Goal: Check status: Check status

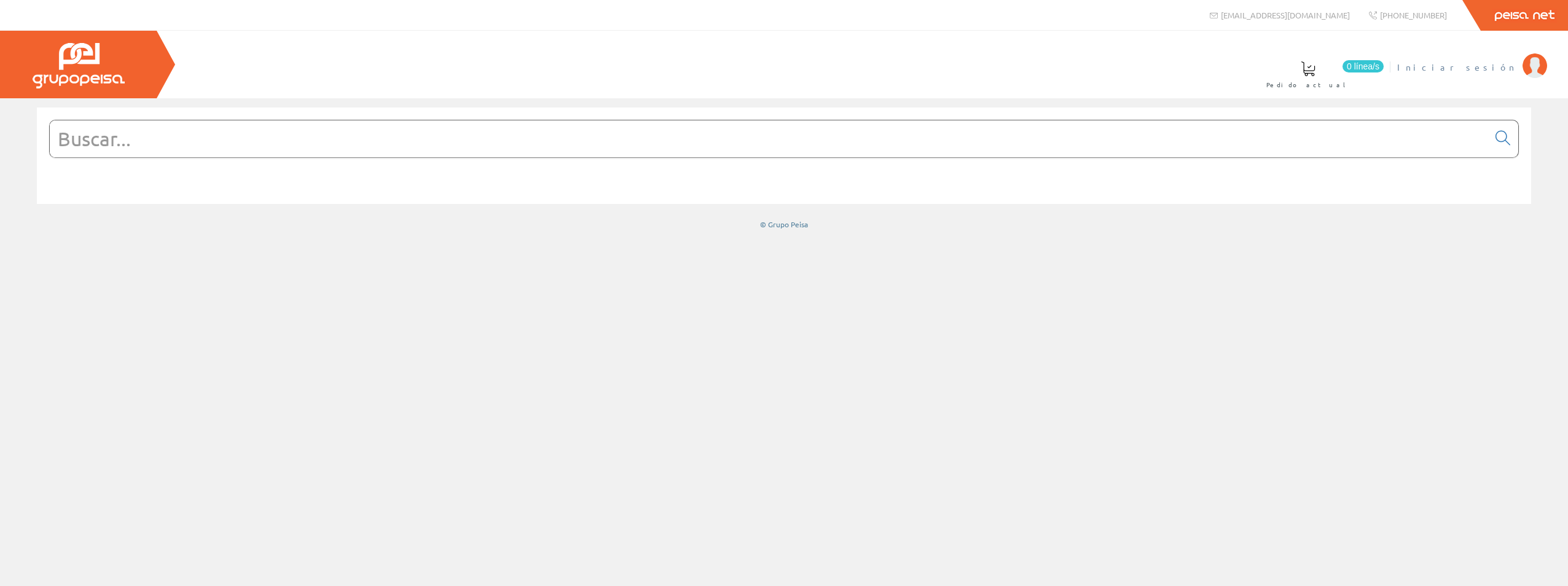
click at [1498, 64] on span "Iniciar sesión" at bounding box center [1456, 67] width 119 height 12
click at [1488, 66] on span "[PERSON_NAME] [PERSON_NAME]" at bounding box center [1400, 67] width 232 height 12
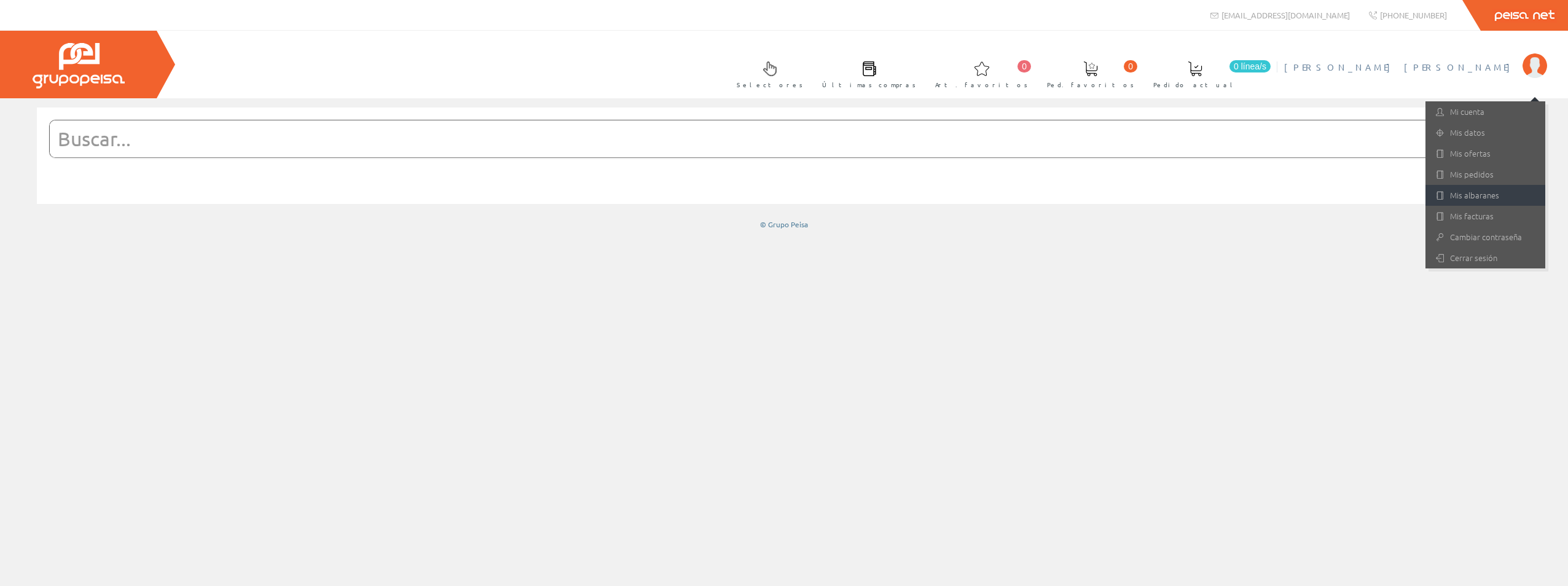
click at [1475, 190] on link "Mis albaranes" at bounding box center [1486, 195] width 120 height 21
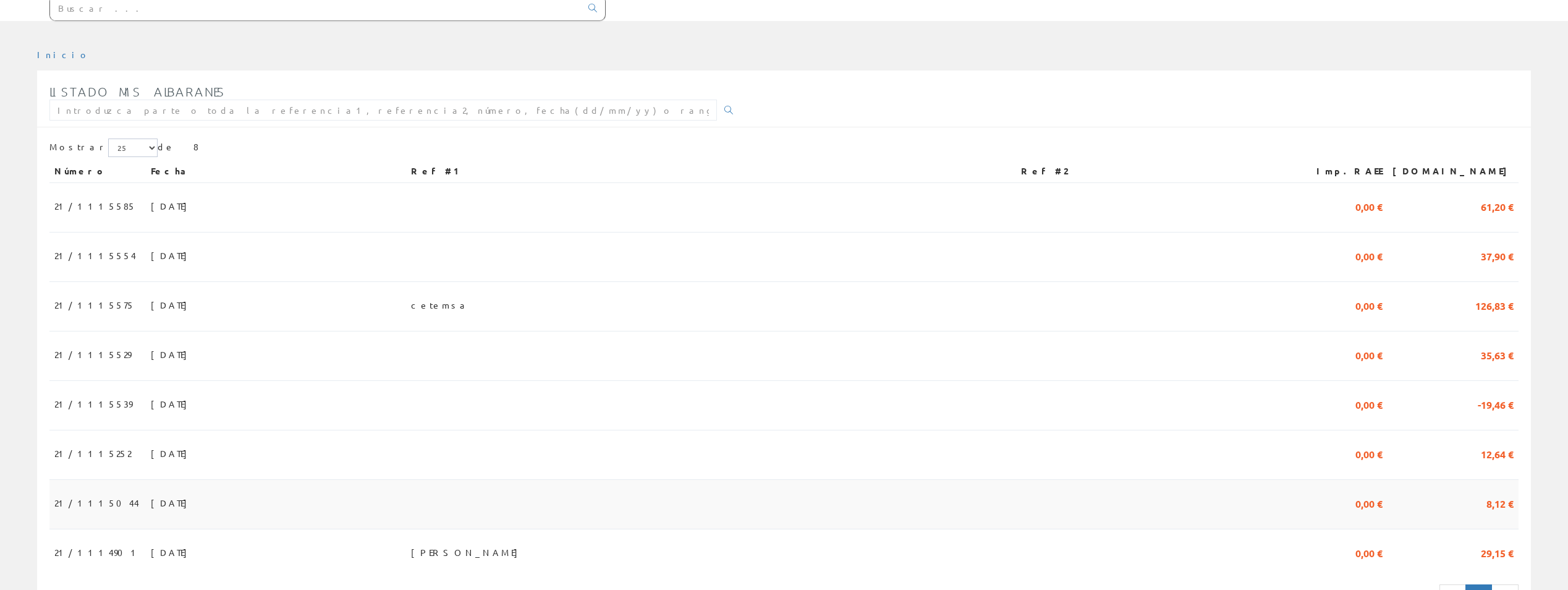
scroll to position [147, 0]
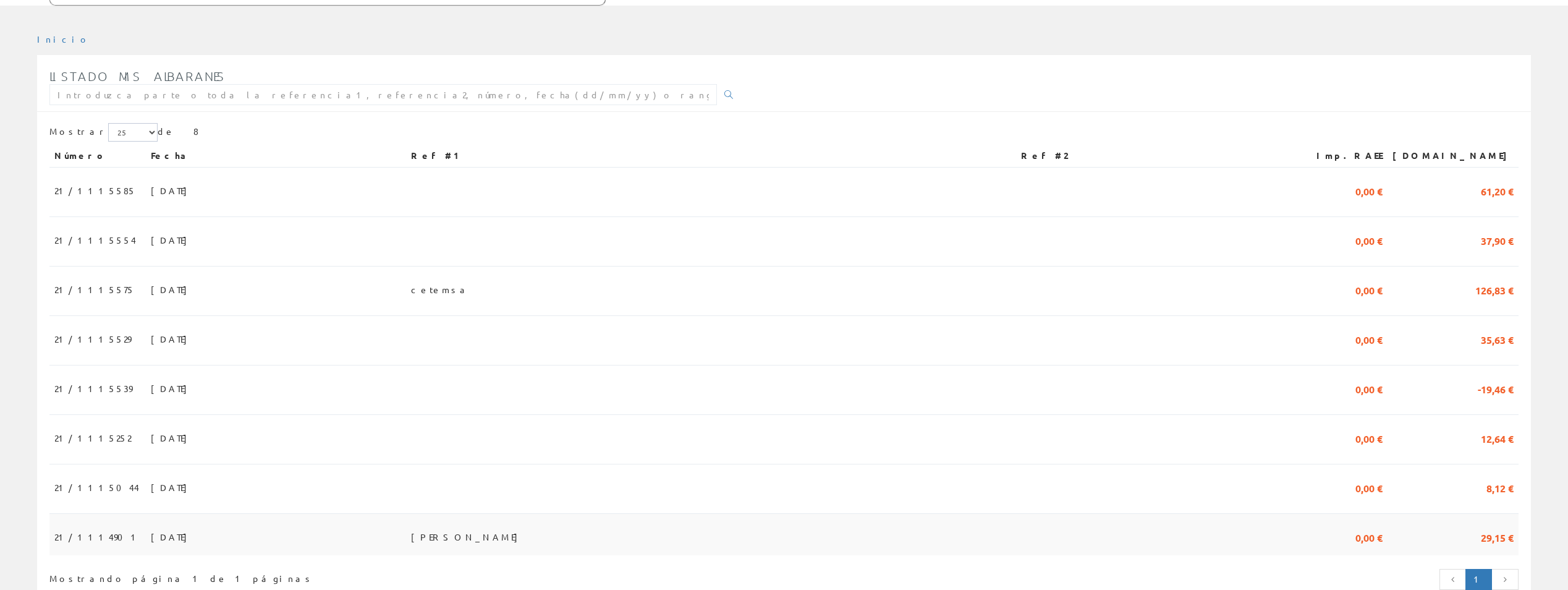
click at [151, 527] on span "07/07/2025" at bounding box center [172, 537] width 43 height 21
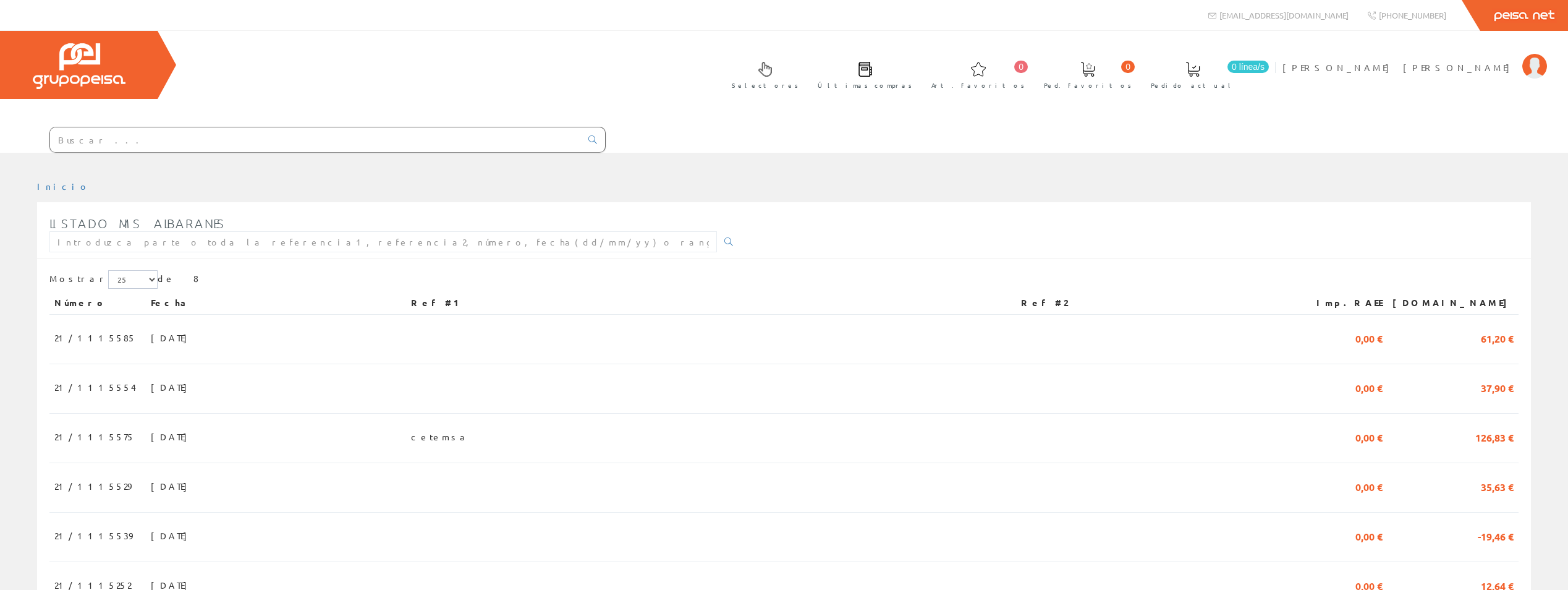
scroll to position [147, 0]
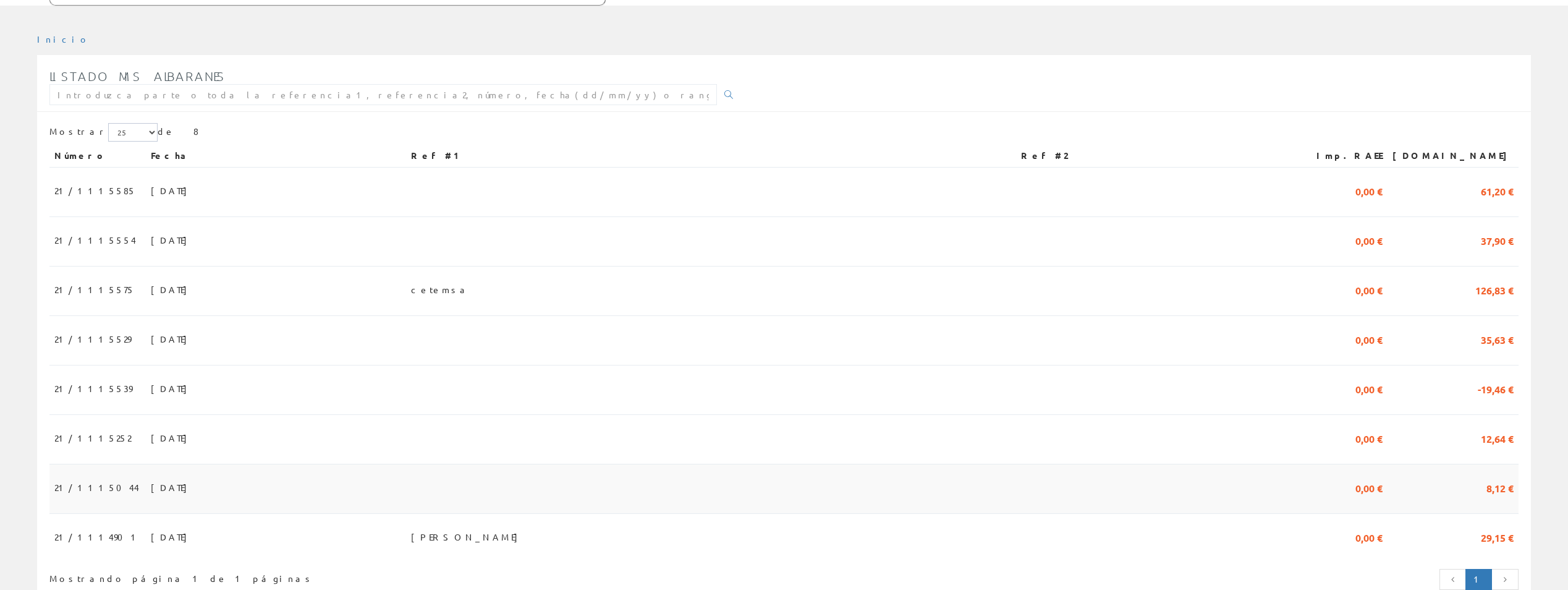
click at [76, 476] on span "21/1115044" at bounding box center [96, 487] width 85 height 21
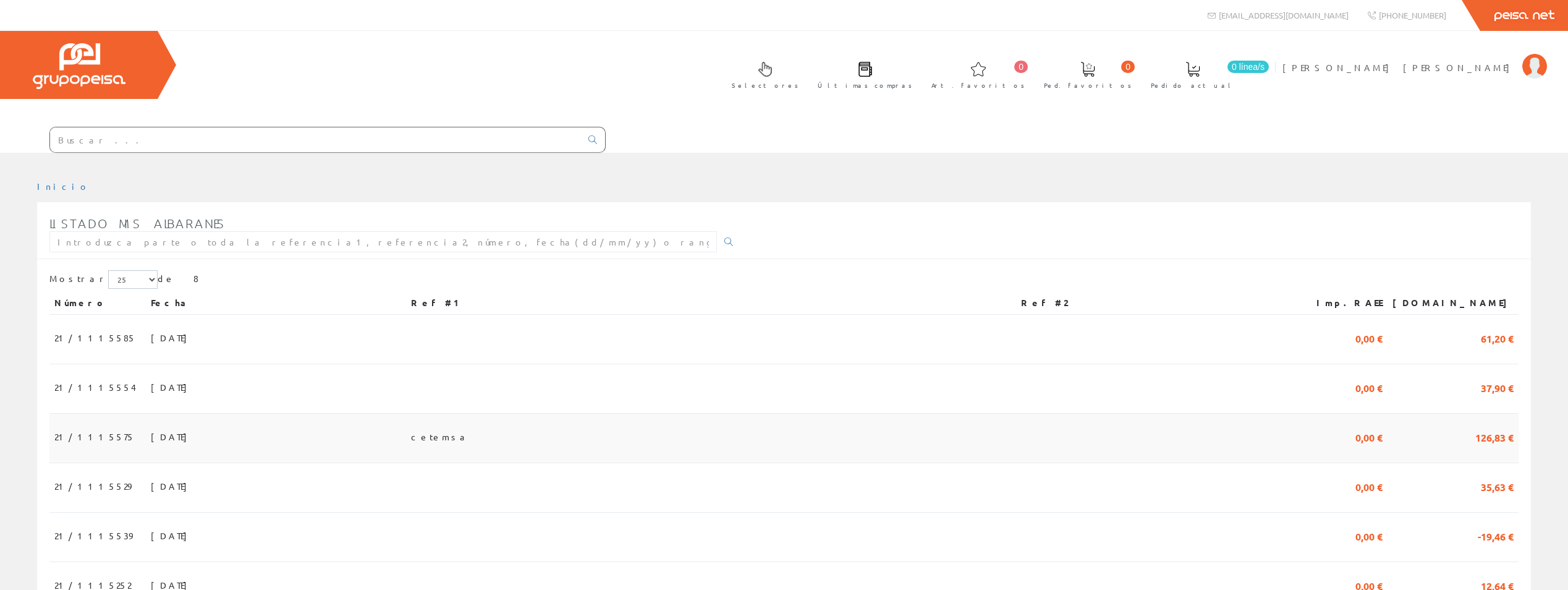
scroll to position [147, 0]
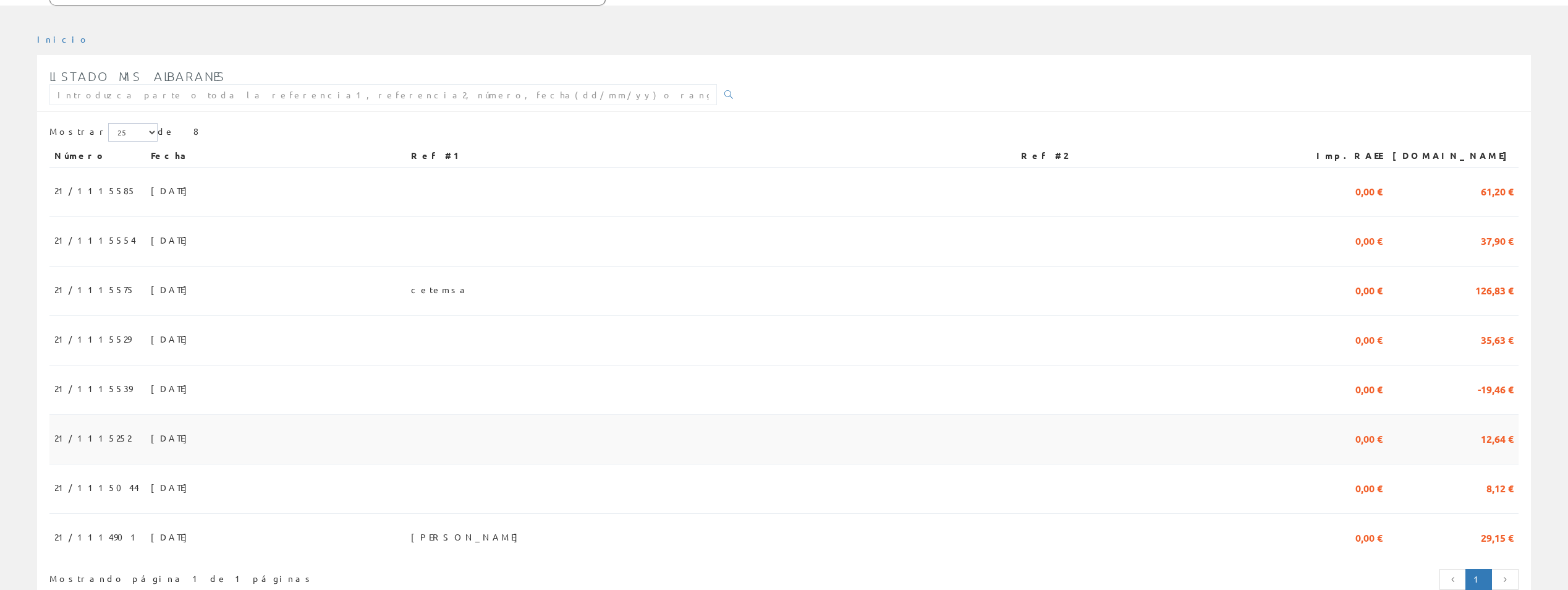
click at [77, 427] on span "21/1115252" at bounding box center [92, 437] width 76 height 21
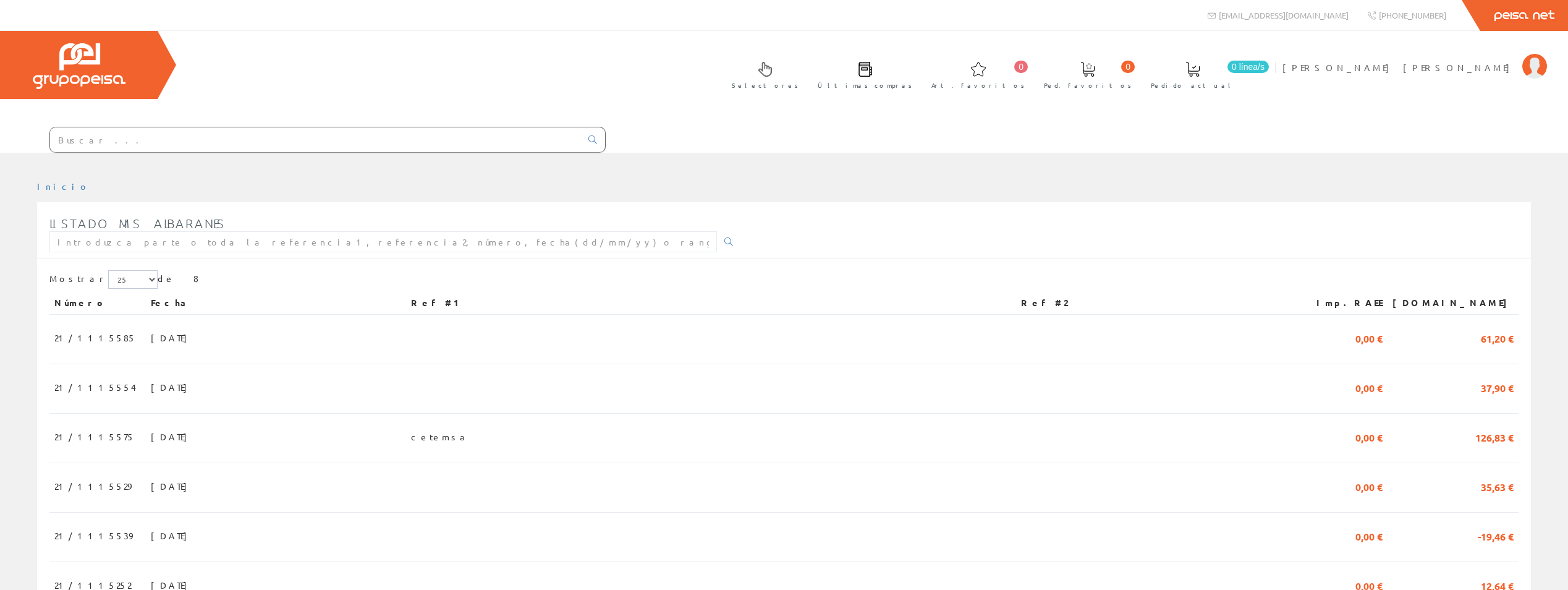
scroll to position [147, 0]
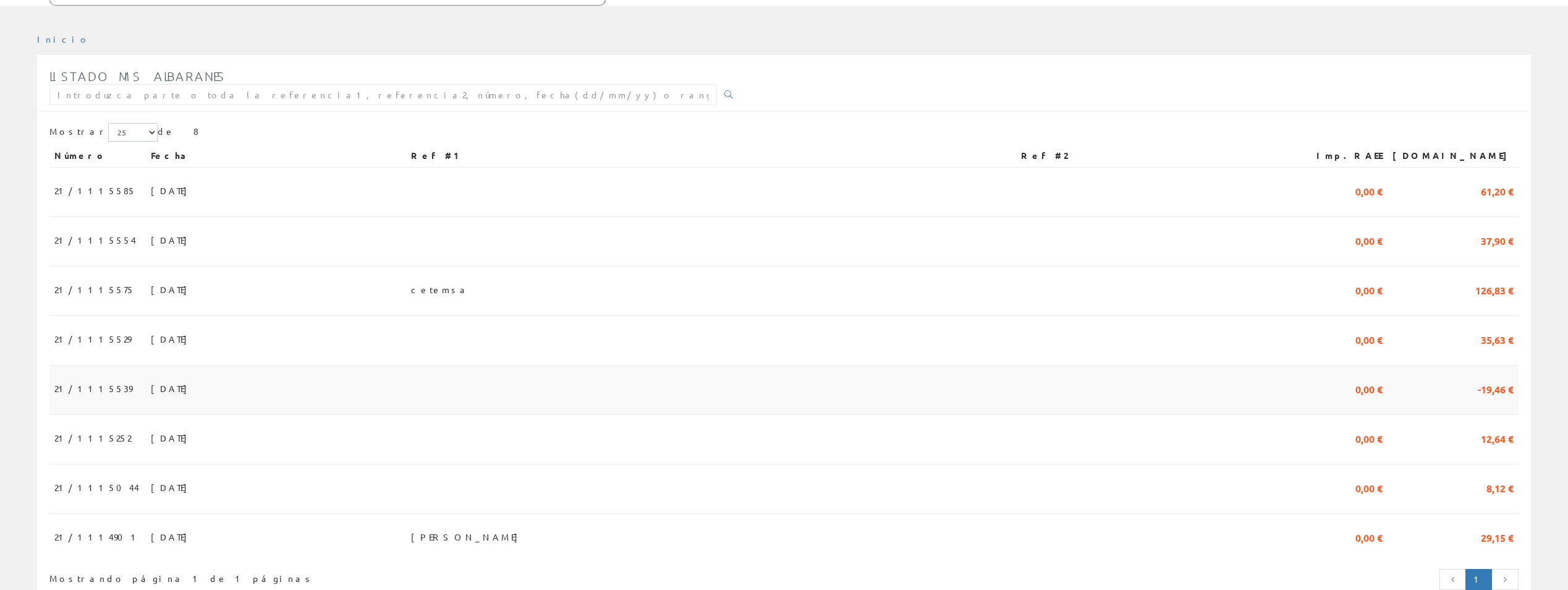
click at [80, 378] on span "21/1115539" at bounding box center [93, 388] width 78 height 21
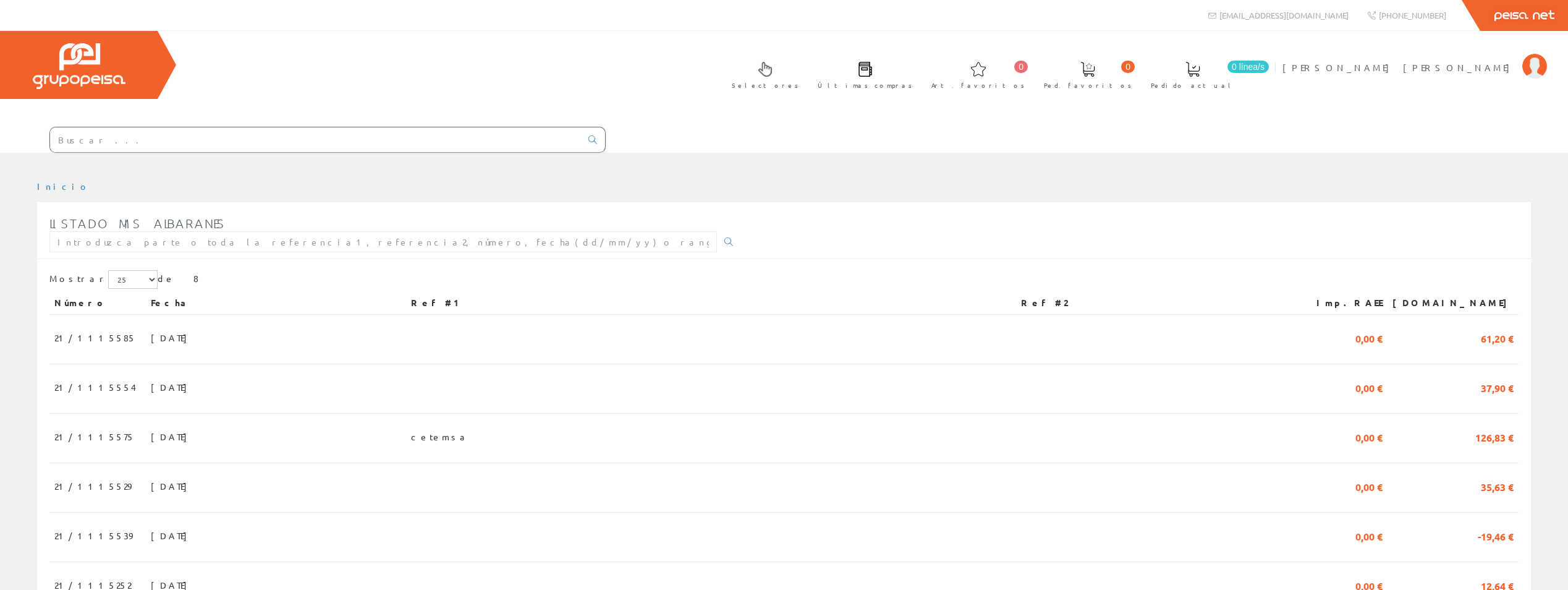
scroll to position [147, 0]
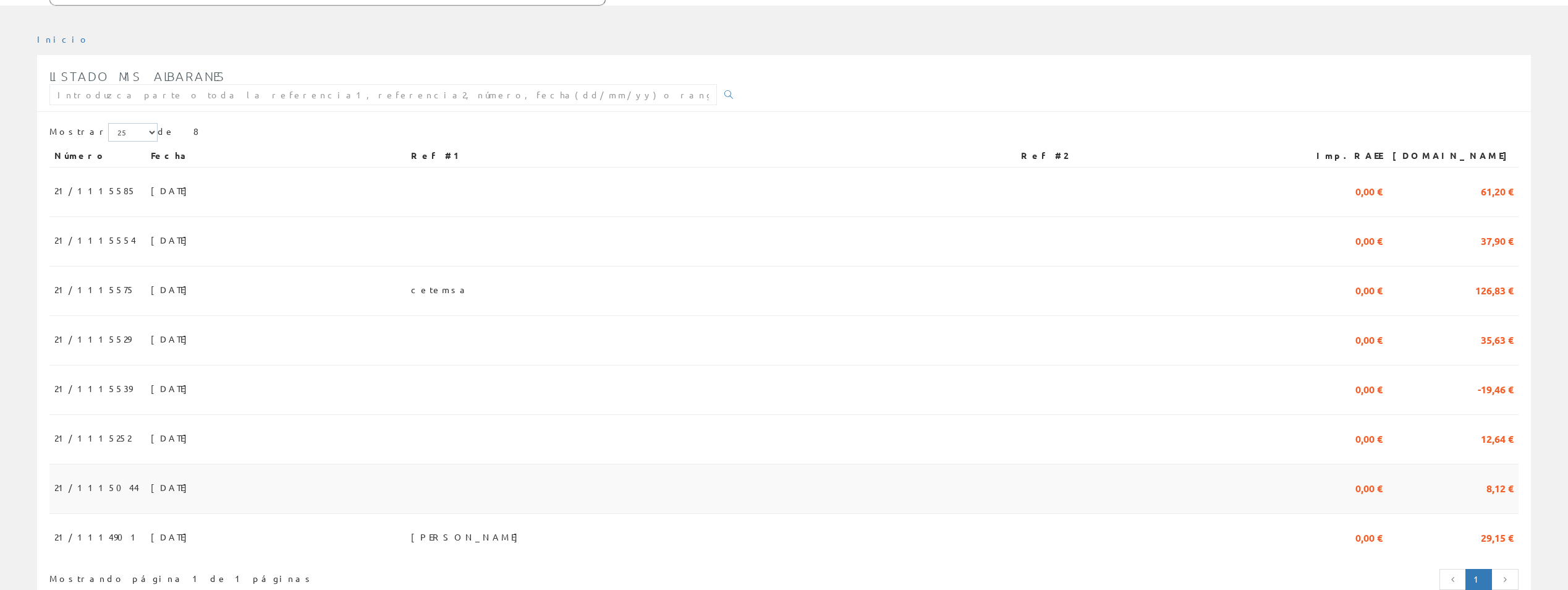
click at [151, 476] on span "10/07/2025" at bounding box center [172, 487] width 43 height 21
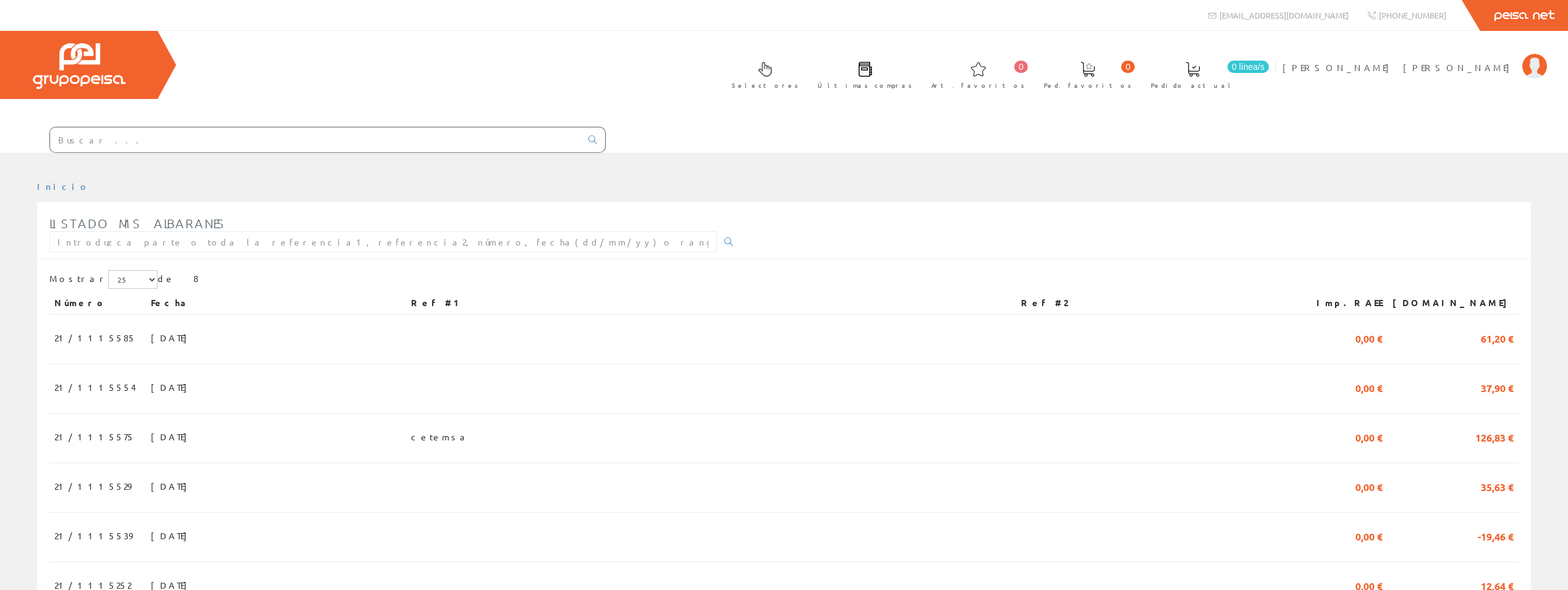
scroll to position [147, 0]
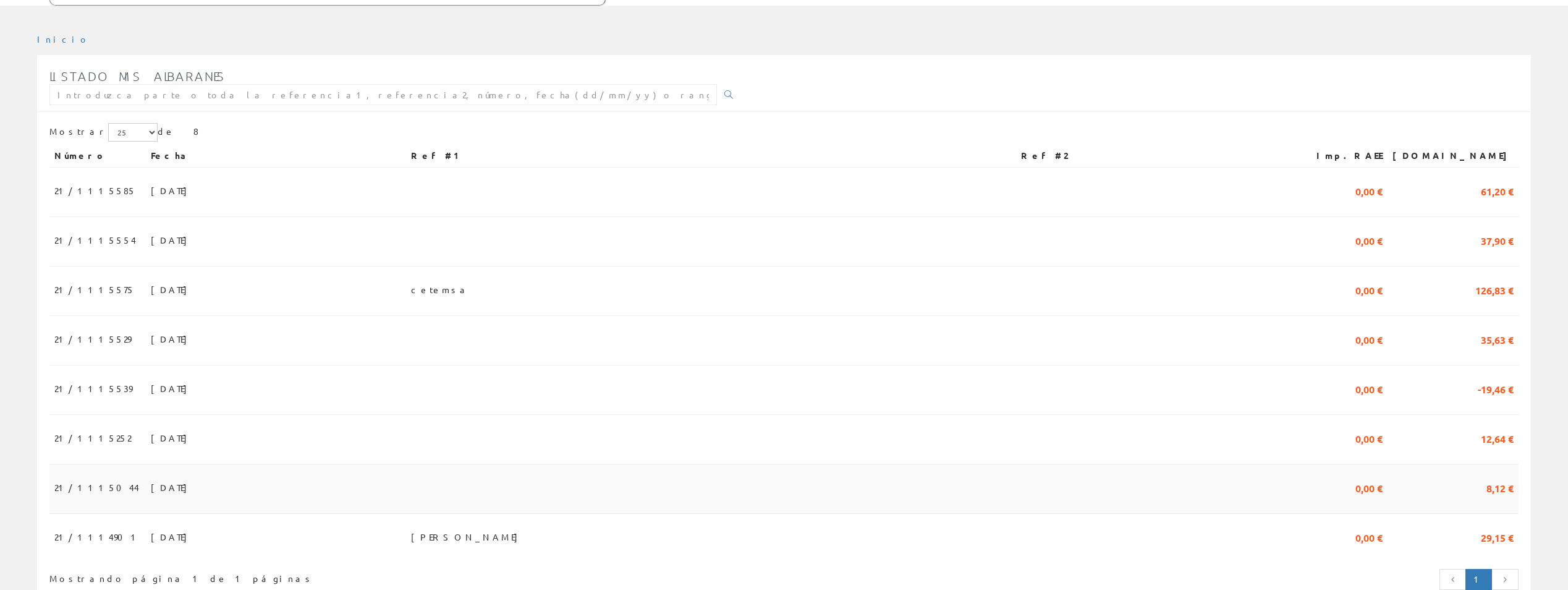
click at [83, 476] on span "21/1115044" at bounding box center [96, 487] width 85 height 21
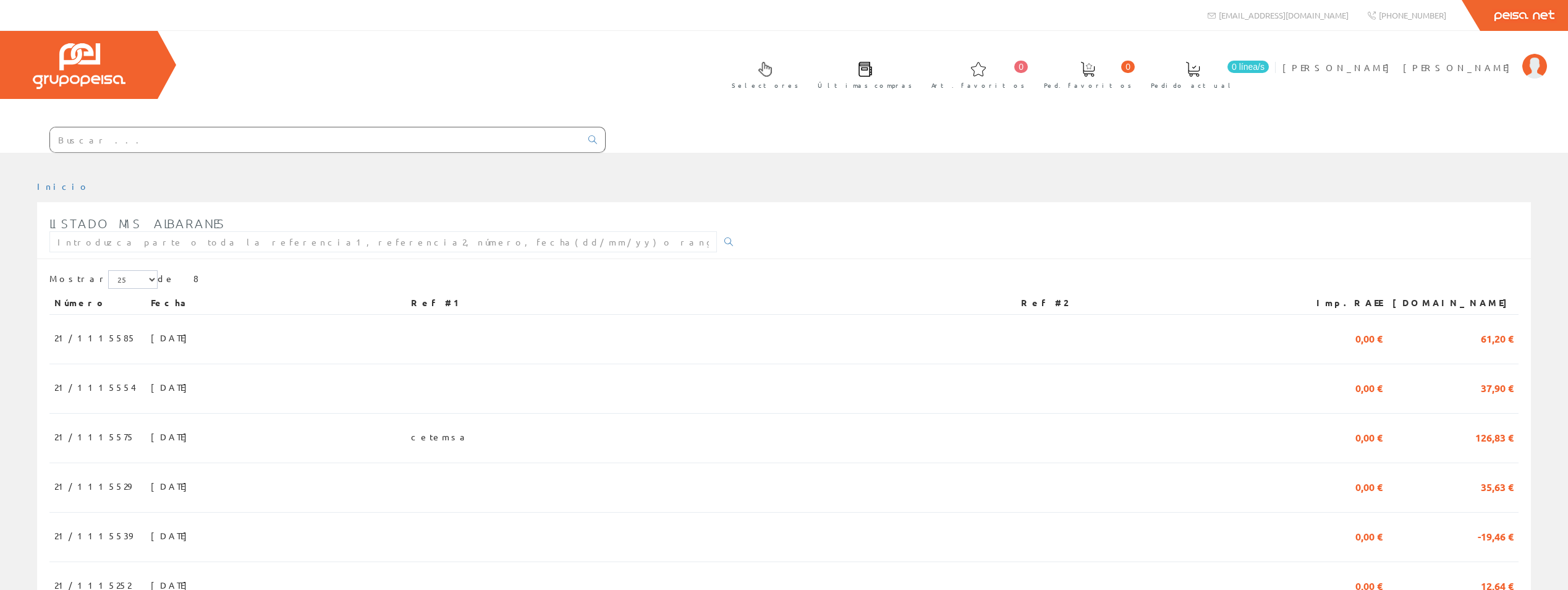
scroll to position [147, 0]
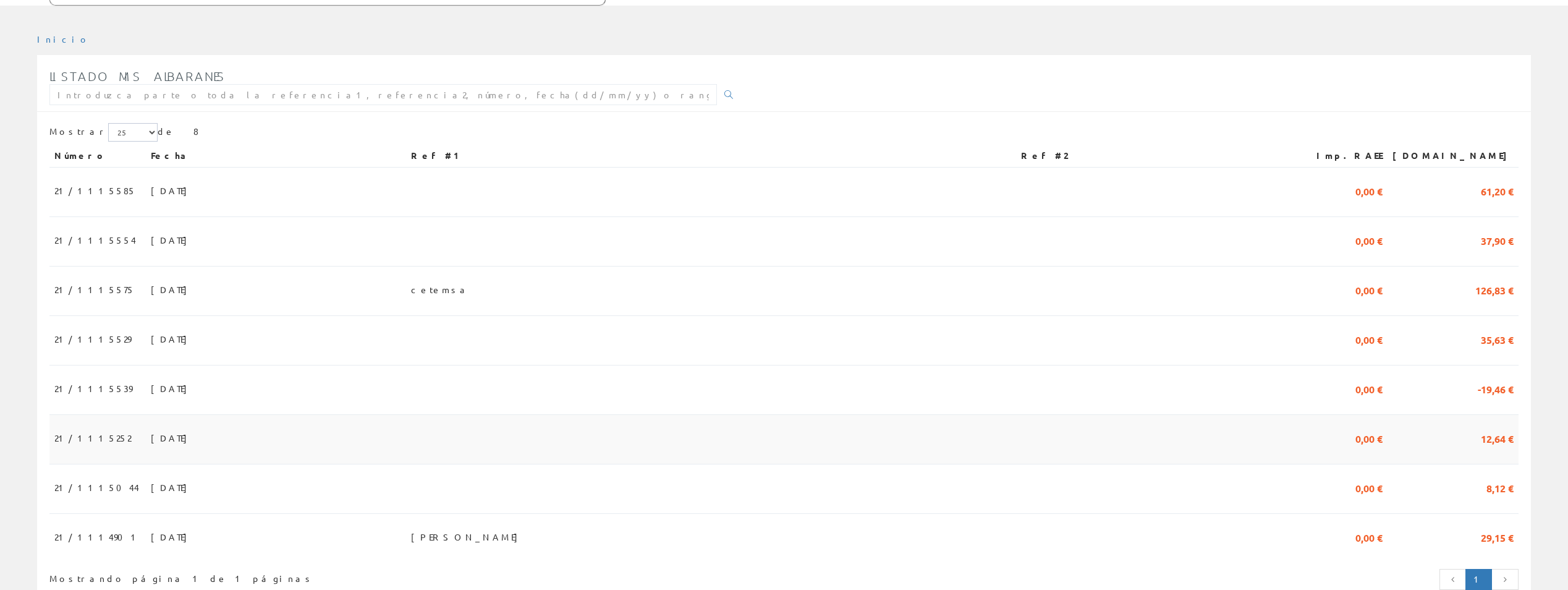
click at [97, 427] on span "21/1115252" at bounding box center [92, 437] width 76 height 21
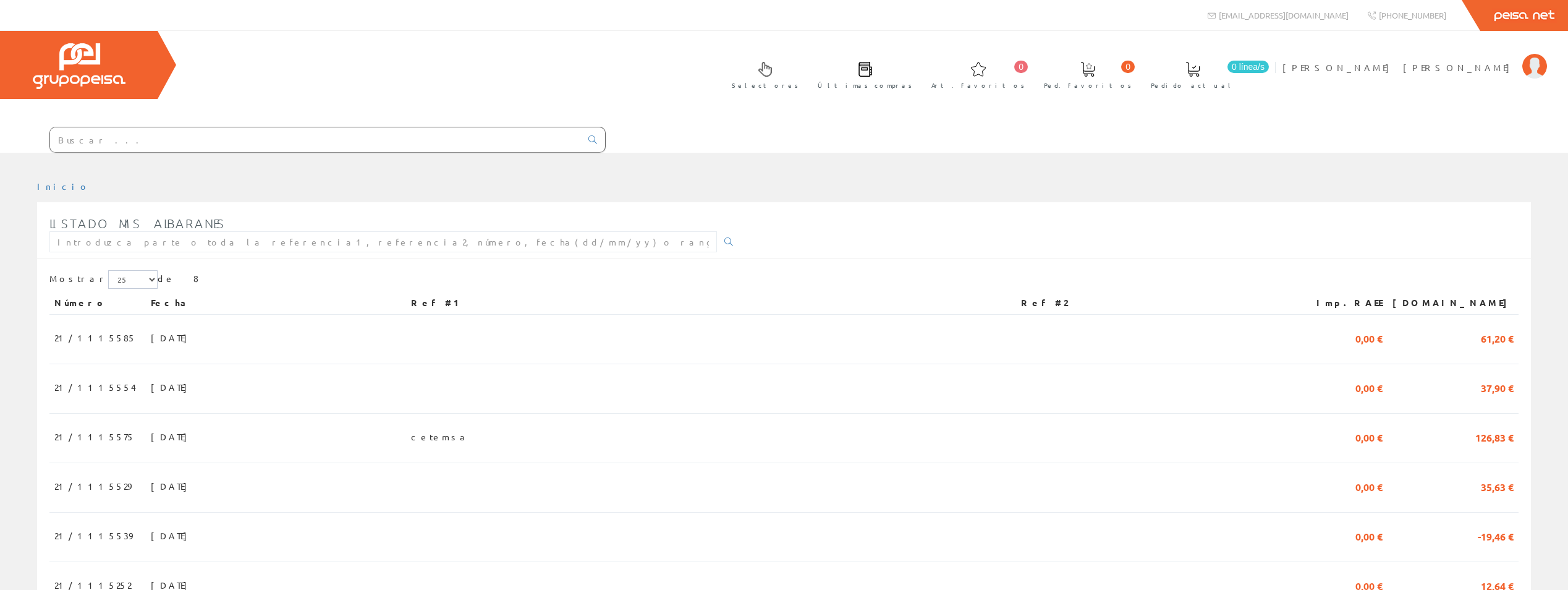
scroll to position [147, 0]
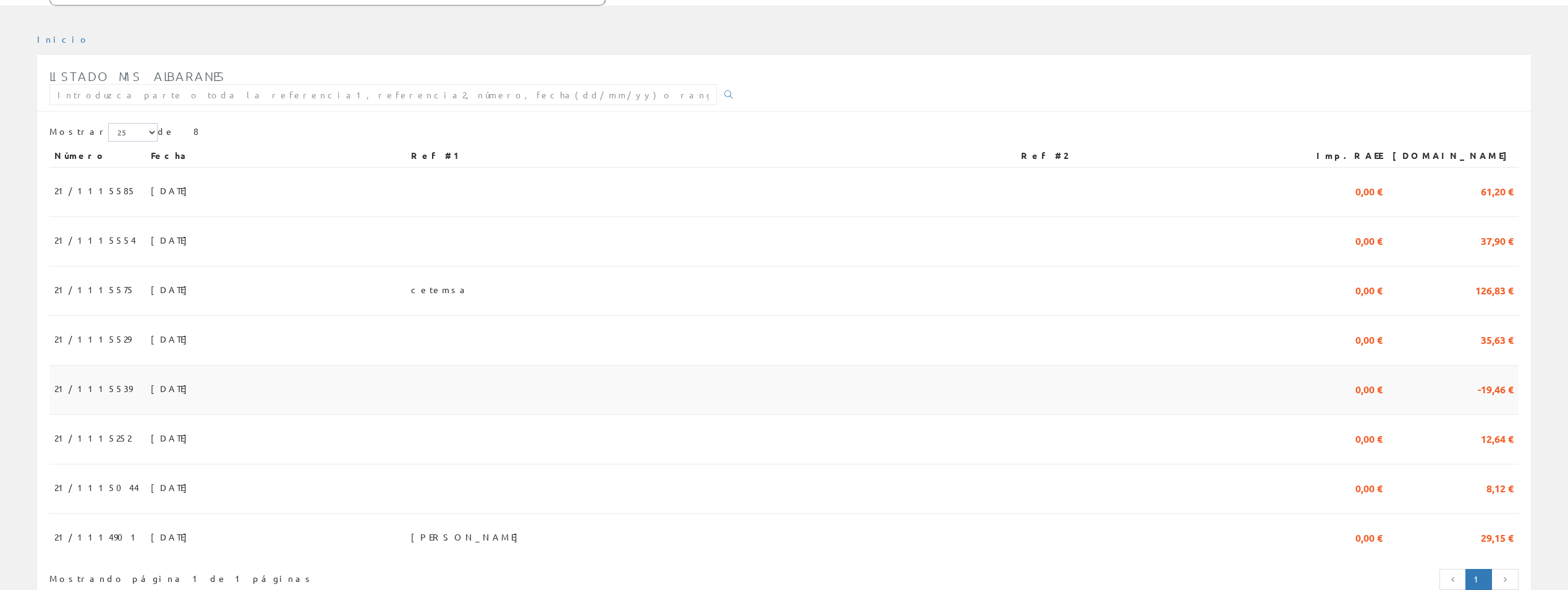
click at [95, 366] on td "21/1115539" at bounding box center [98, 390] width 97 height 49
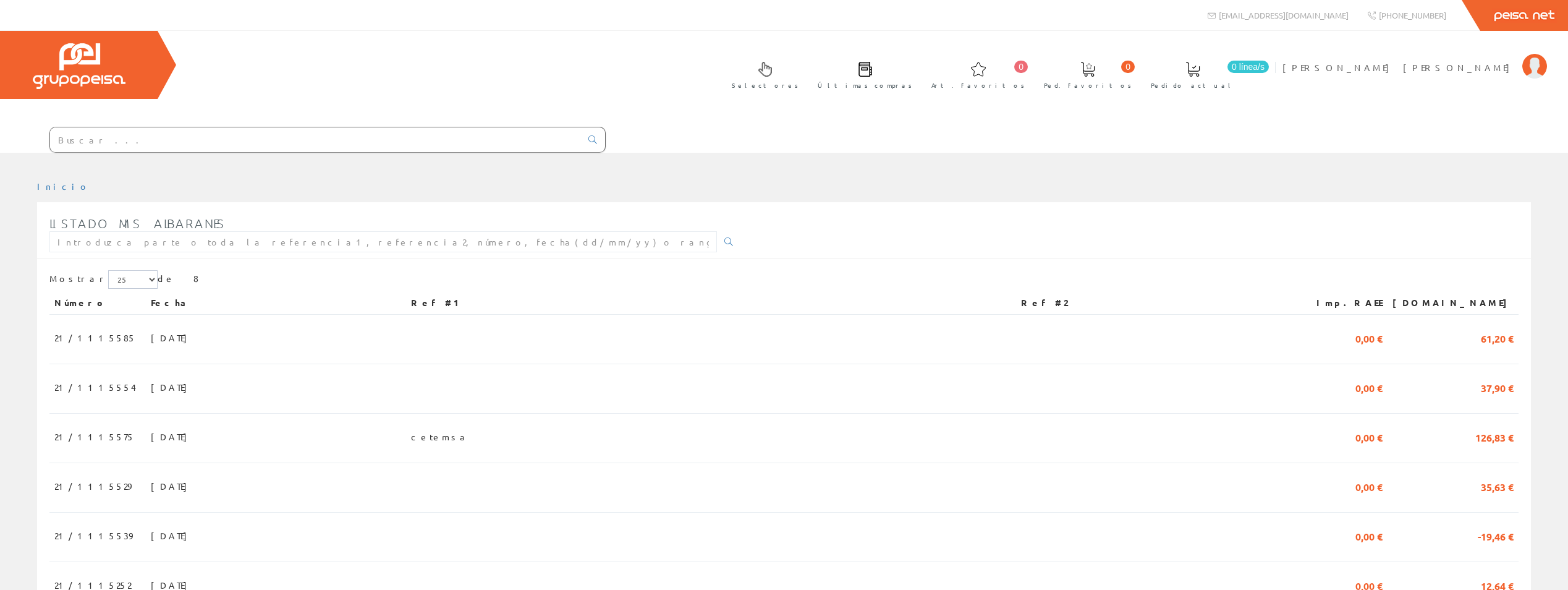
scroll to position [147, 0]
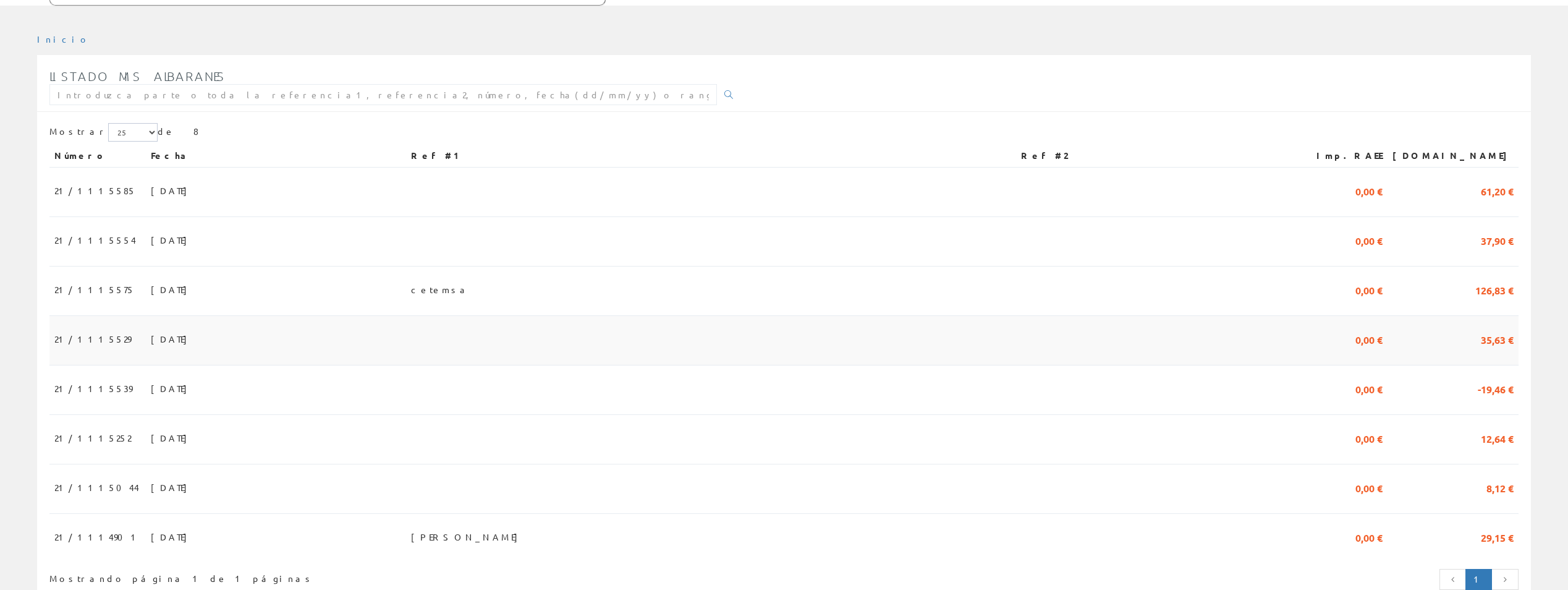
click at [151, 329] on span "[DATE]" at bounding box center [172, 339] width 43 height 21
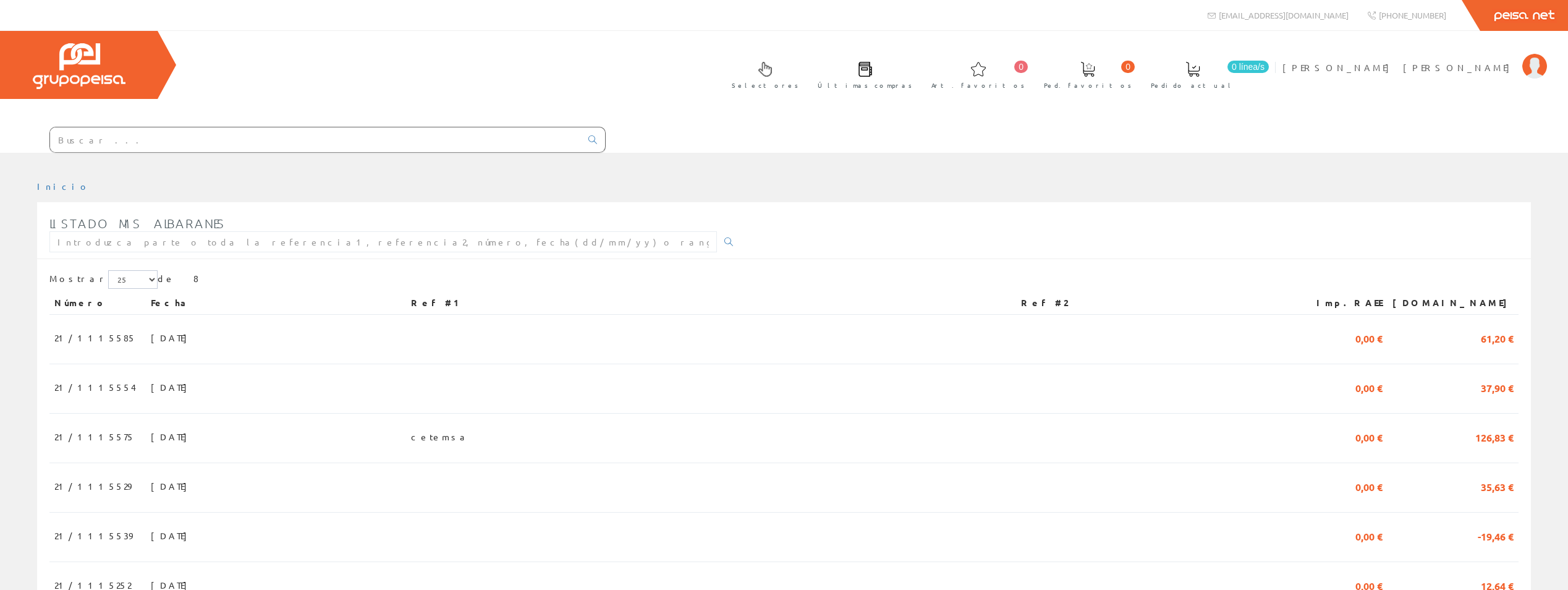
scroll to position [147, 0]
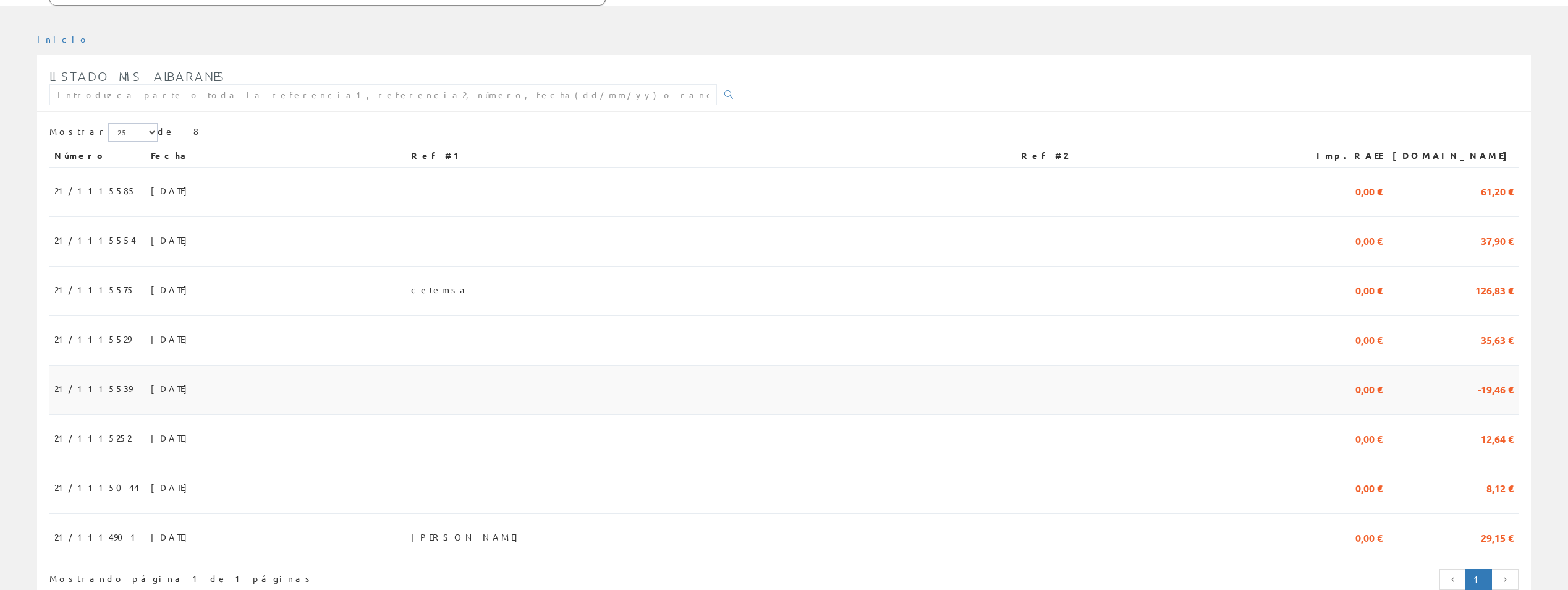
click at [151, 378] on span "[DATE]" at bounding box center [172, 388] width 43 height 21
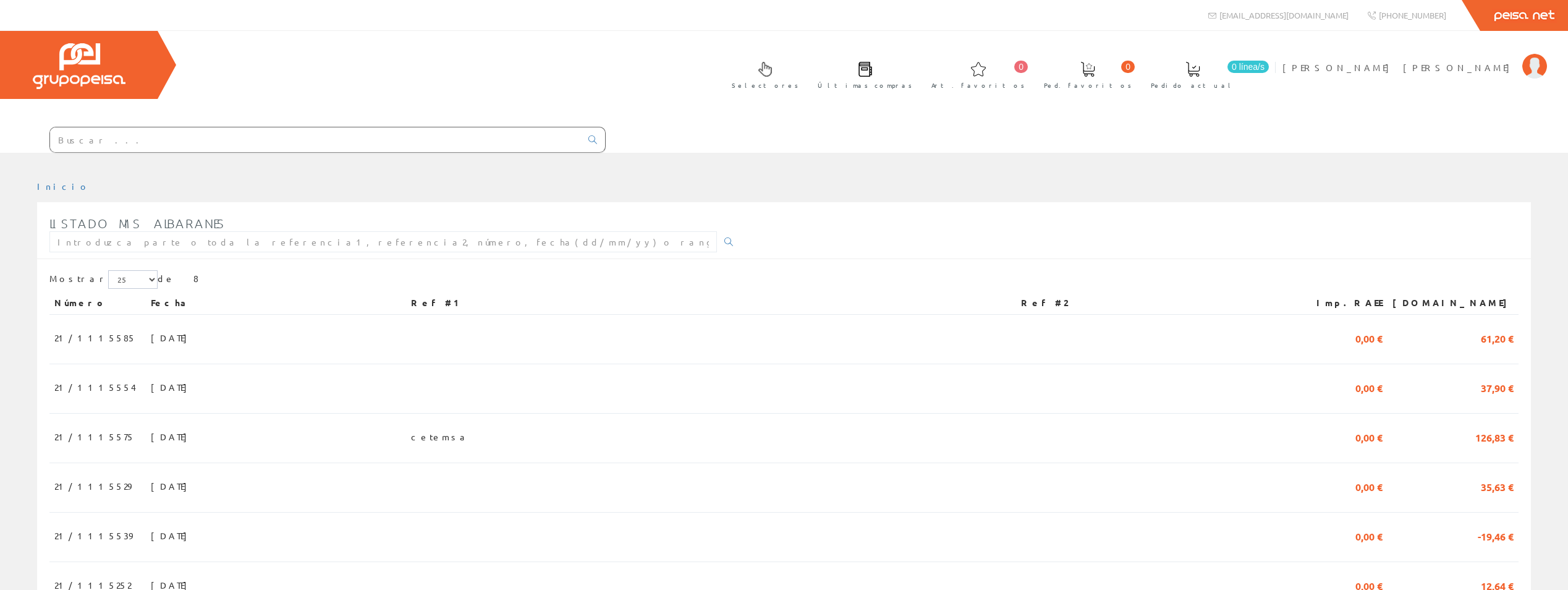
scroll to position [147, 0]
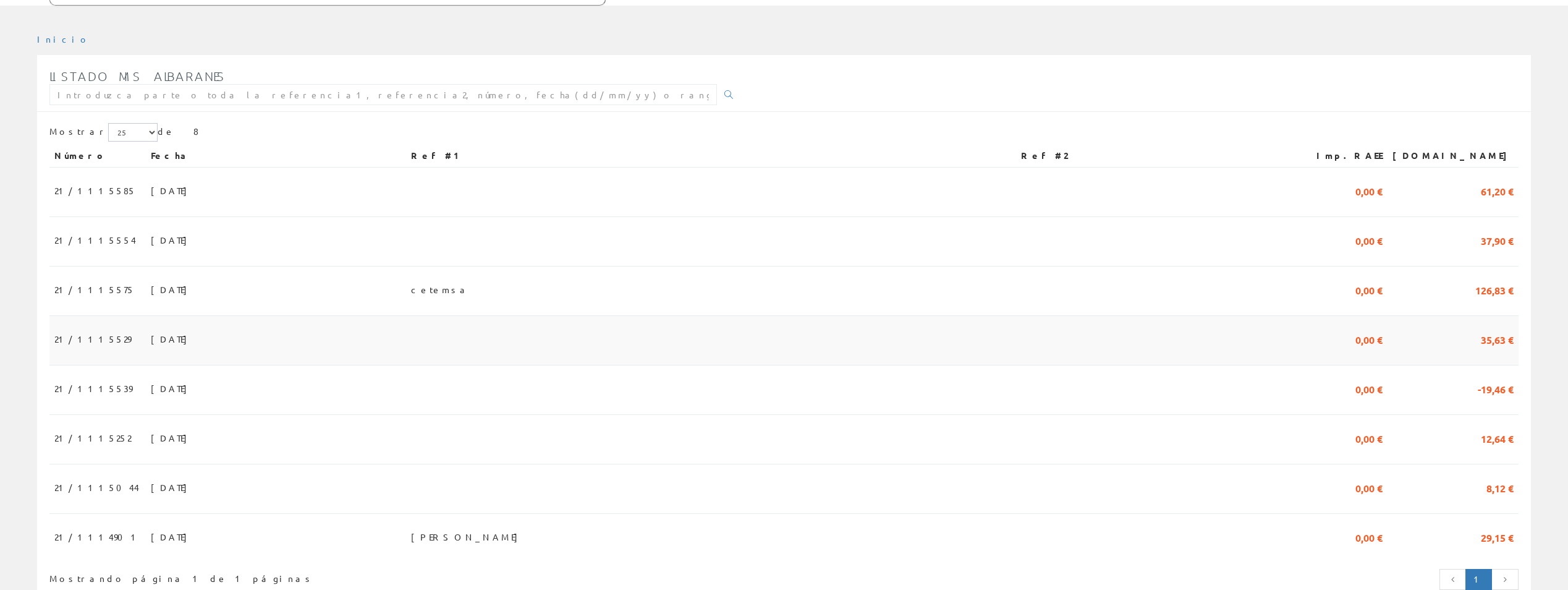
click at [382, 316] on td "[DATE]" at bounding box center [276, 341] width 260 height 49
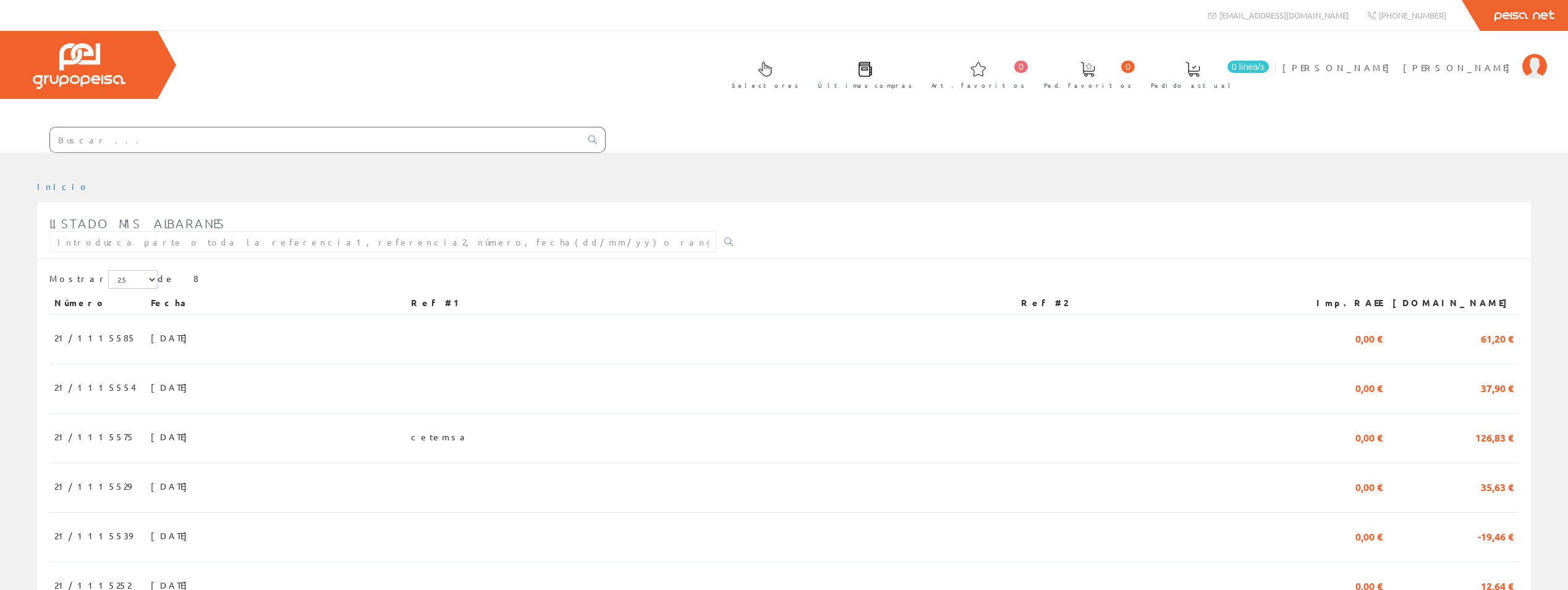
scroll to position [147, 0]
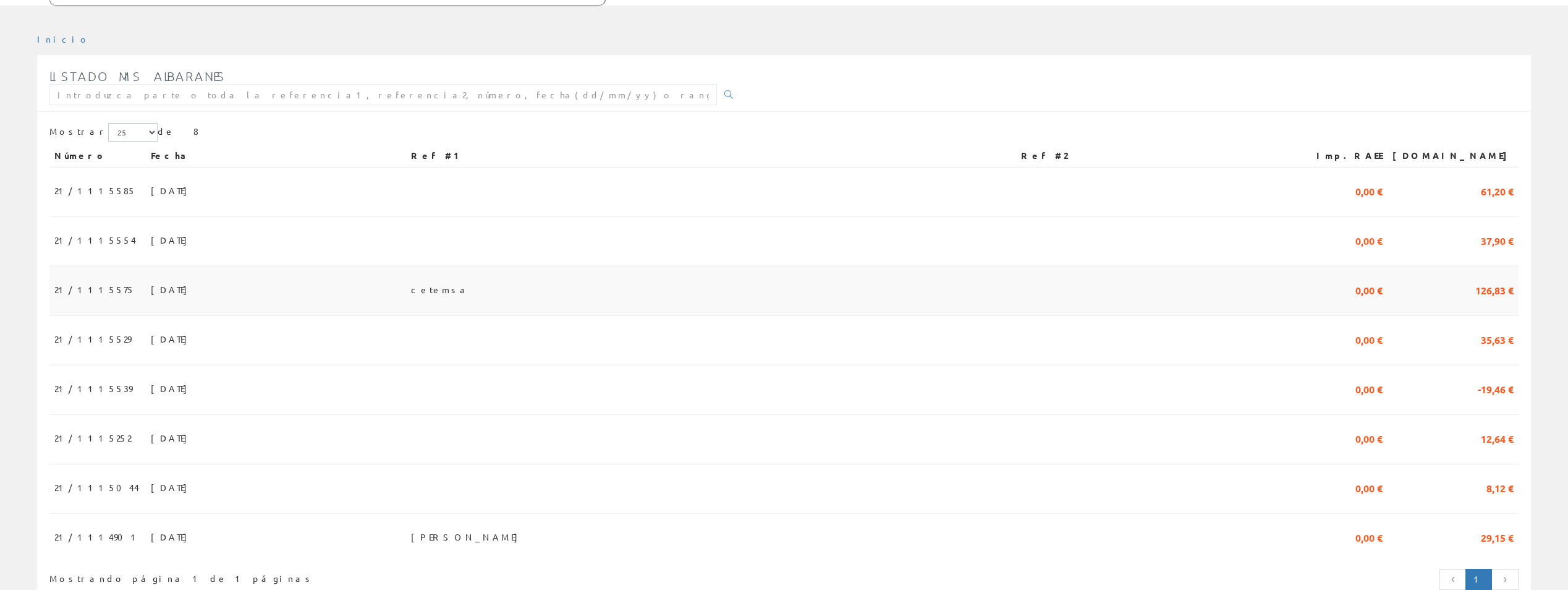
click at [95, 279] on span "21/1115575" at bounding box center [94, 289] width 80 height 21
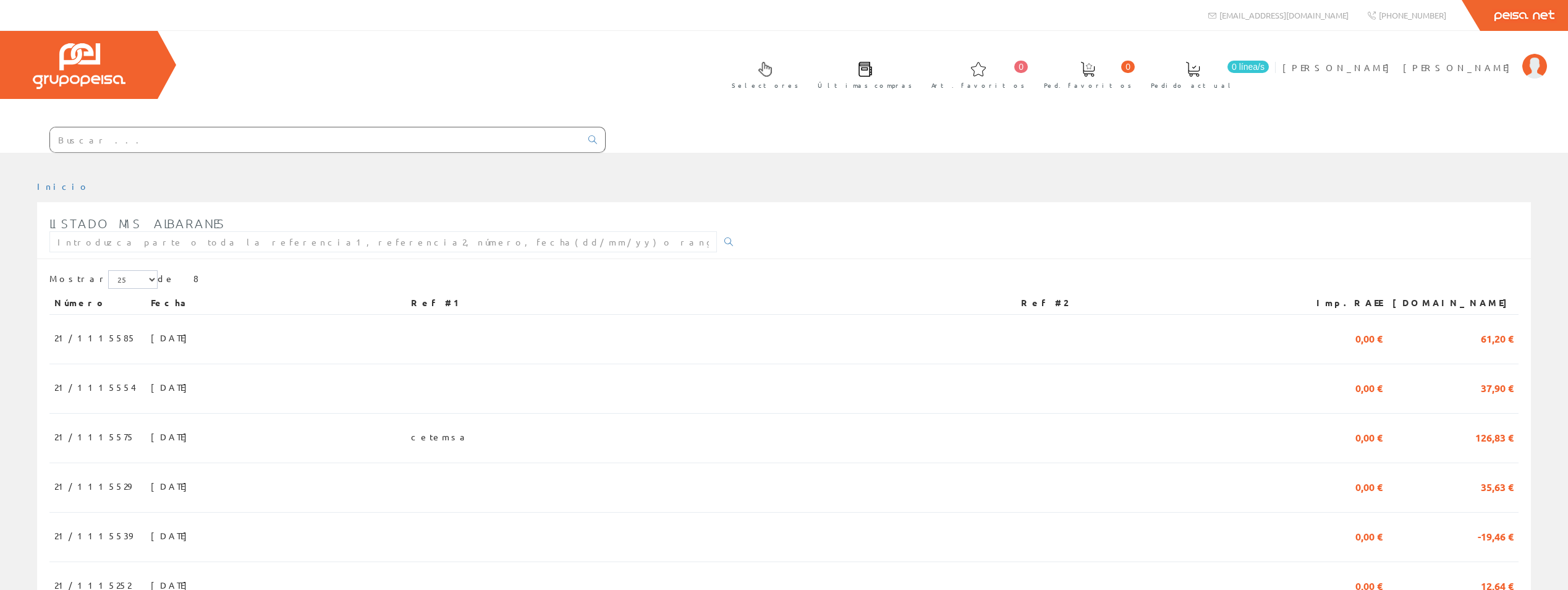
scroll to position [147, 0]
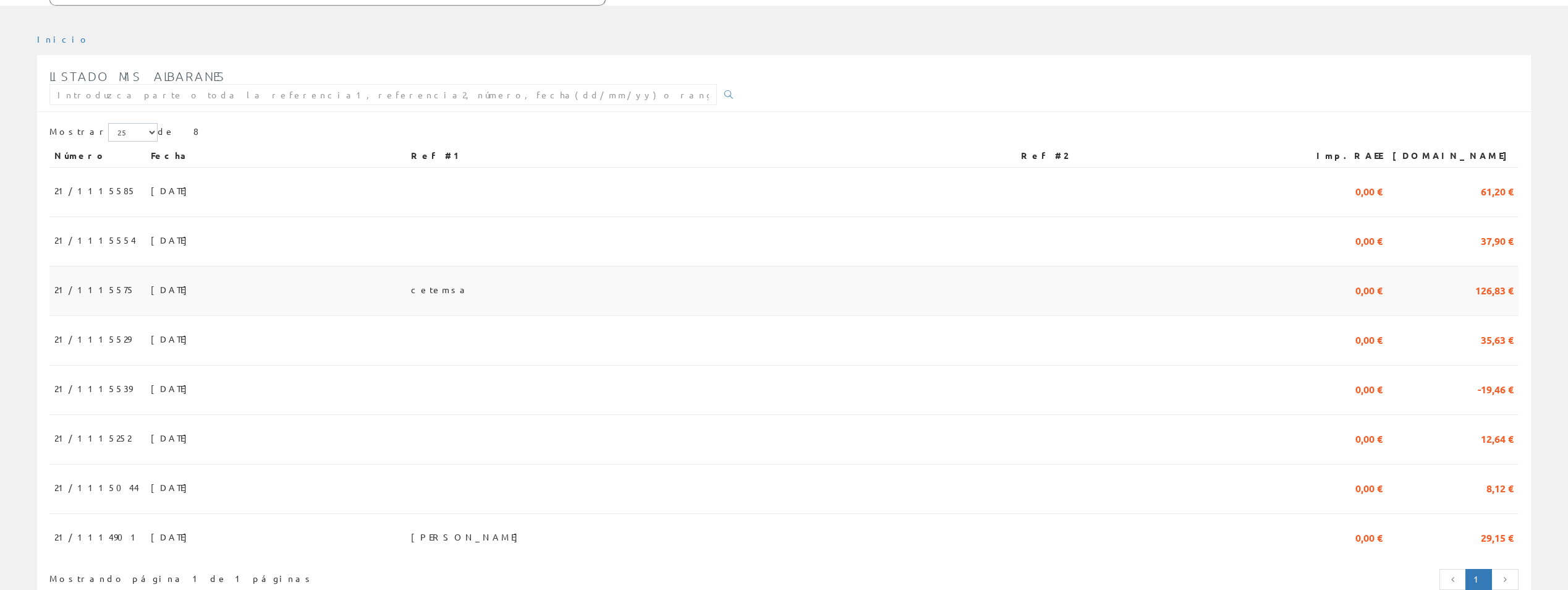
click at [73, 279] on span "21/1115575" at bounding box center [94, 289] width 80 height 21
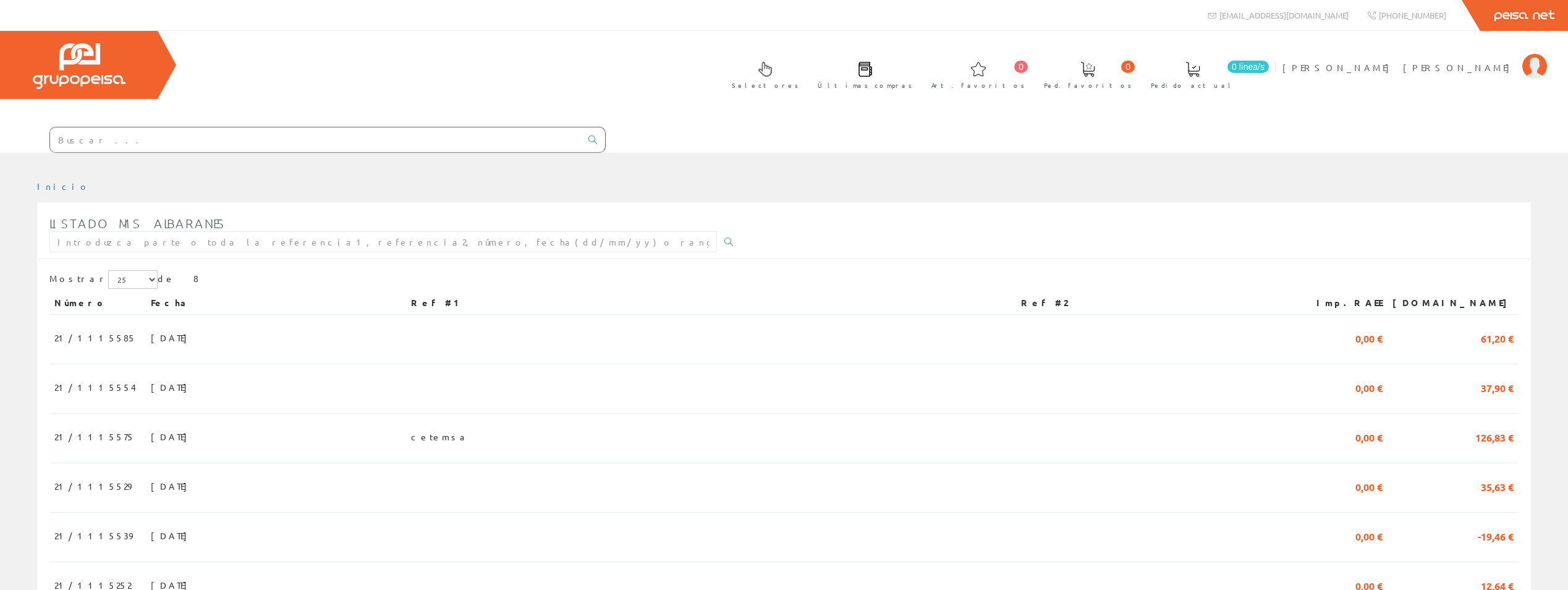
scroll to position [147, 0]
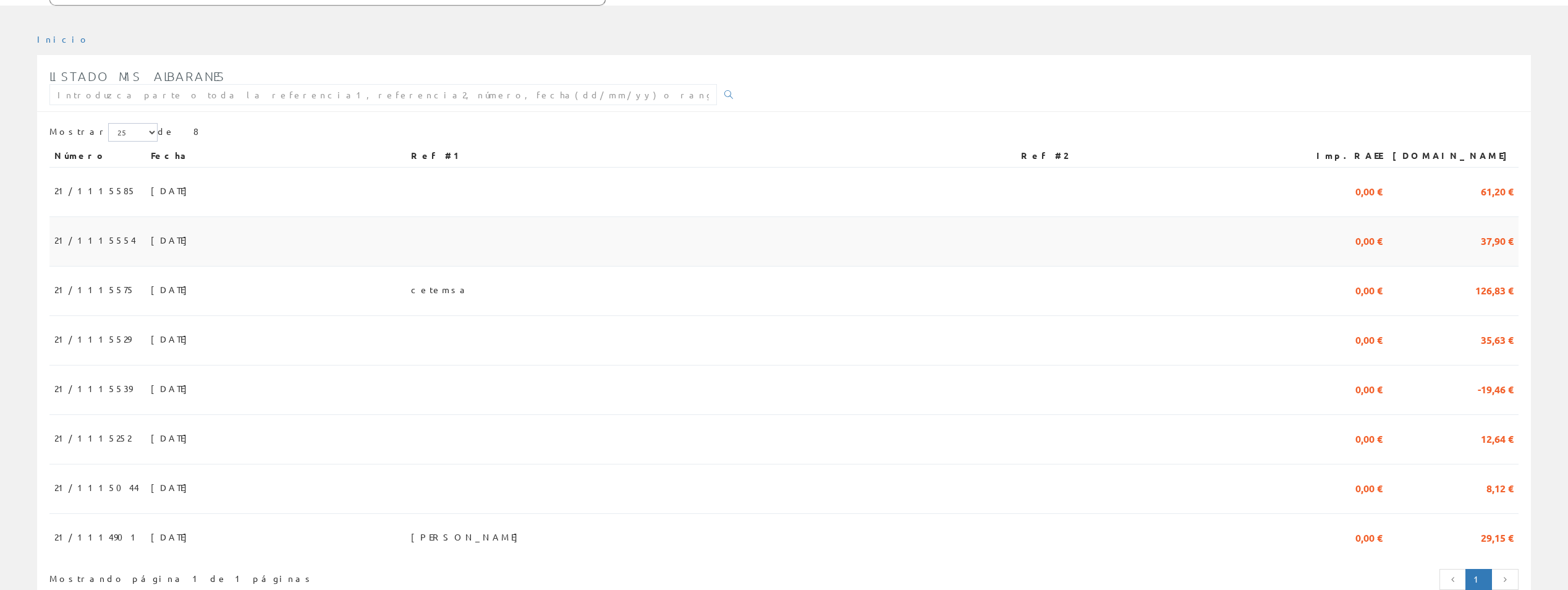
click at [89, 230] on span "21/1115554" at bounding box center [95, 240] width 82 height 21
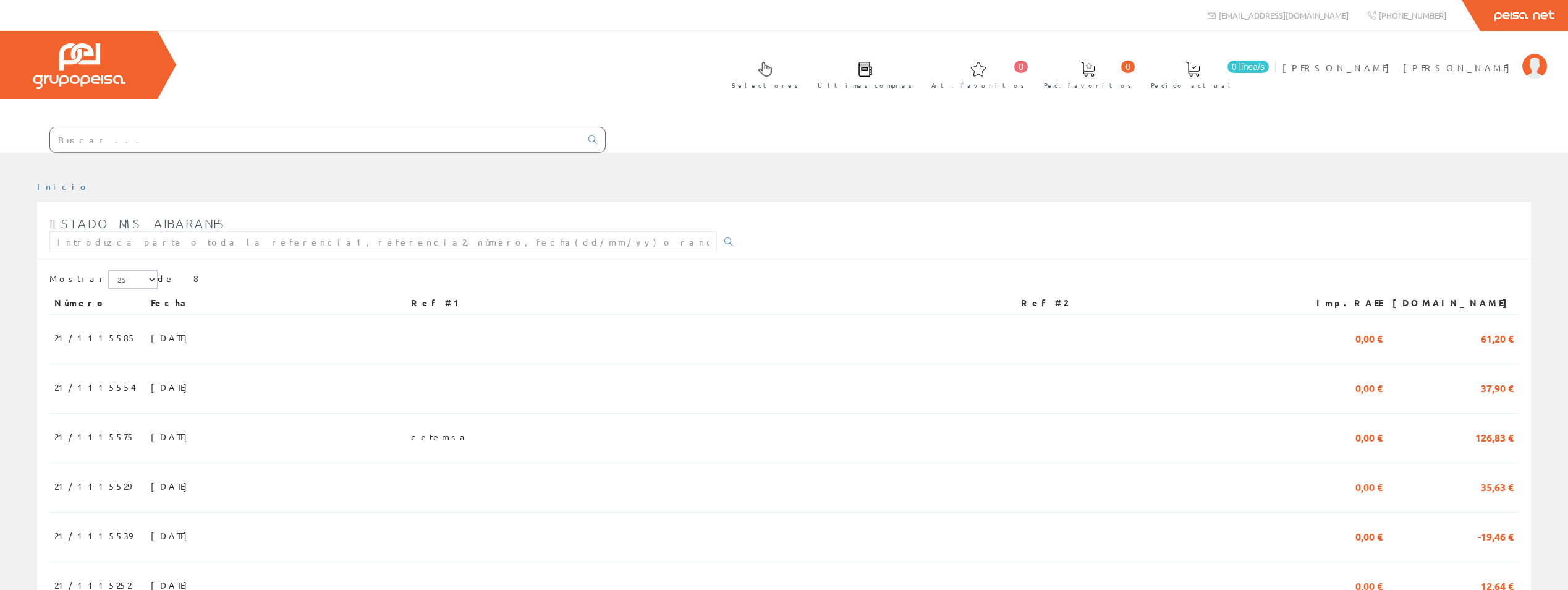
scroll to position [147, 0]
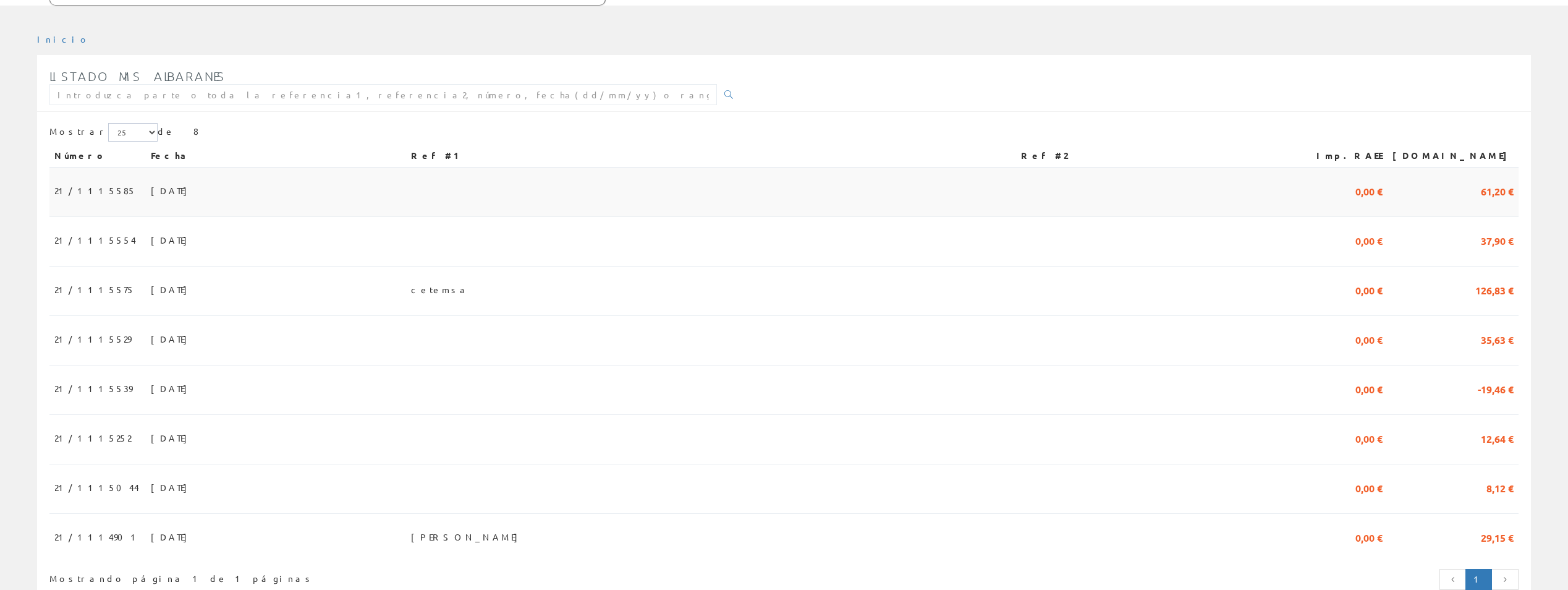
click at [151, 180] on span "31/07/2025" at bounding box center [172, 190] width 43 height 21
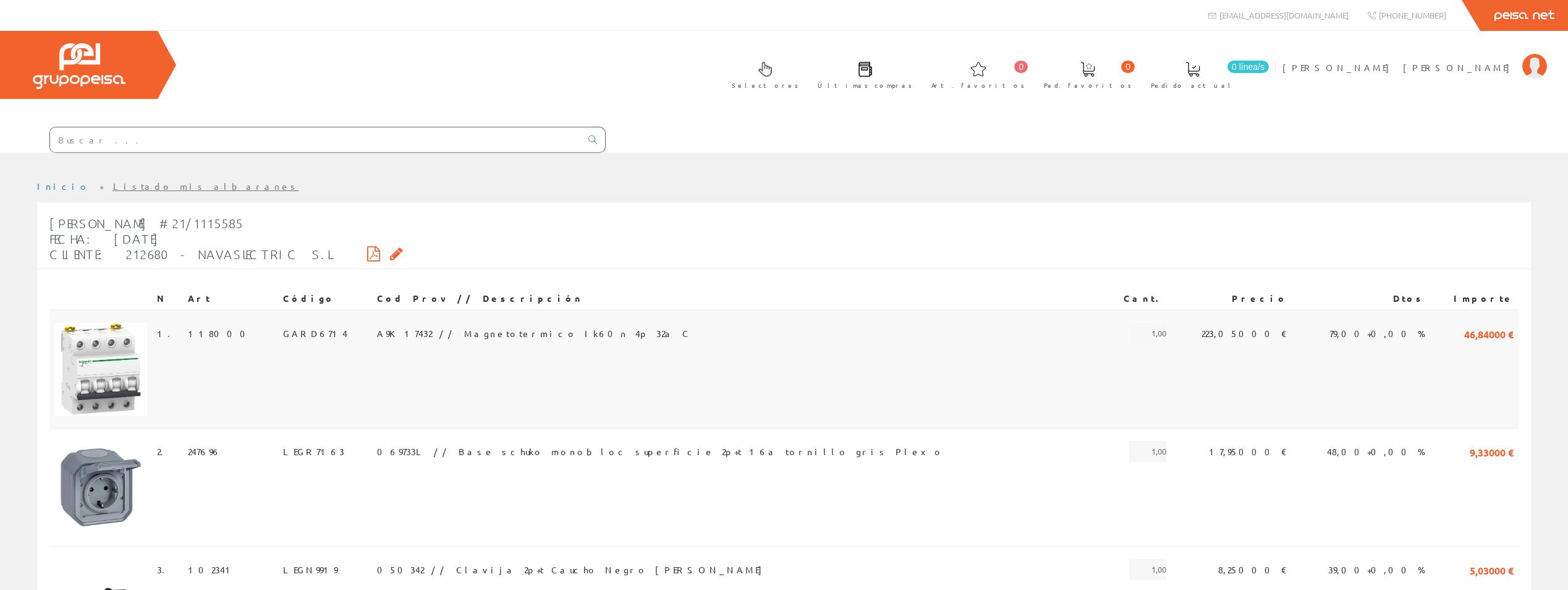
scroll to position [61, 0]
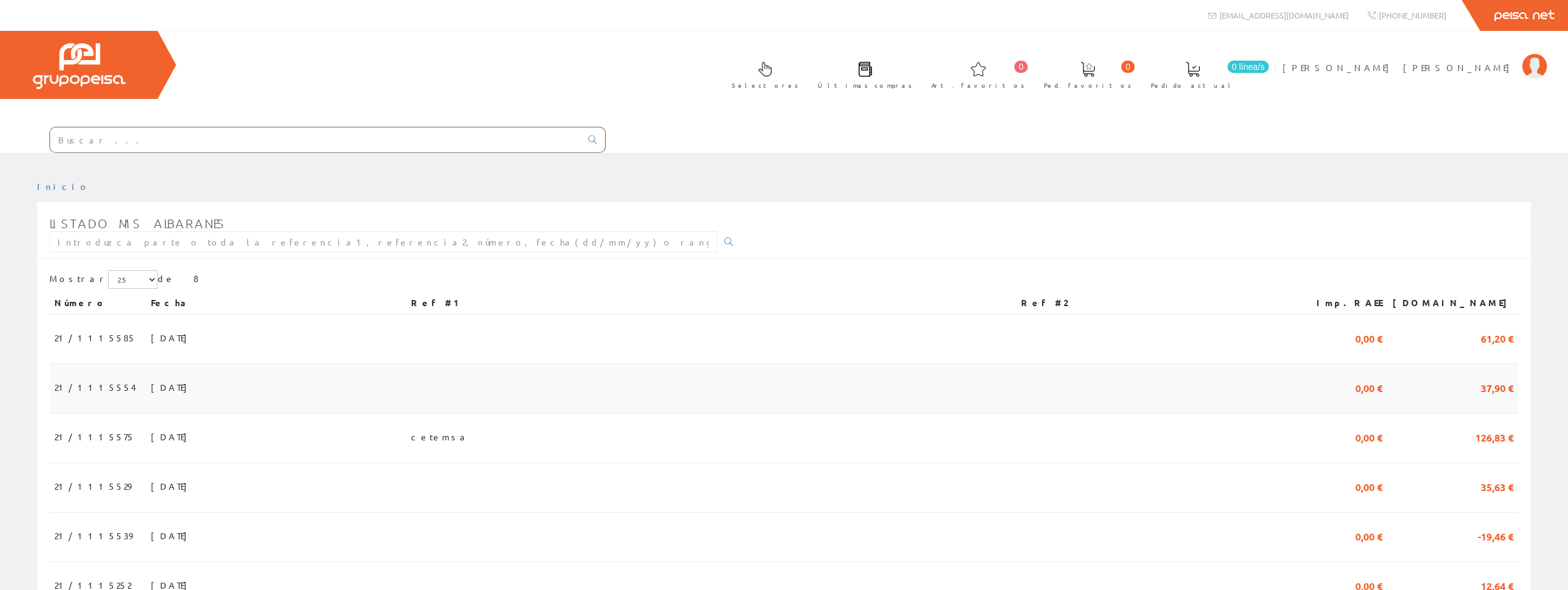
scroll to position [147, 0]
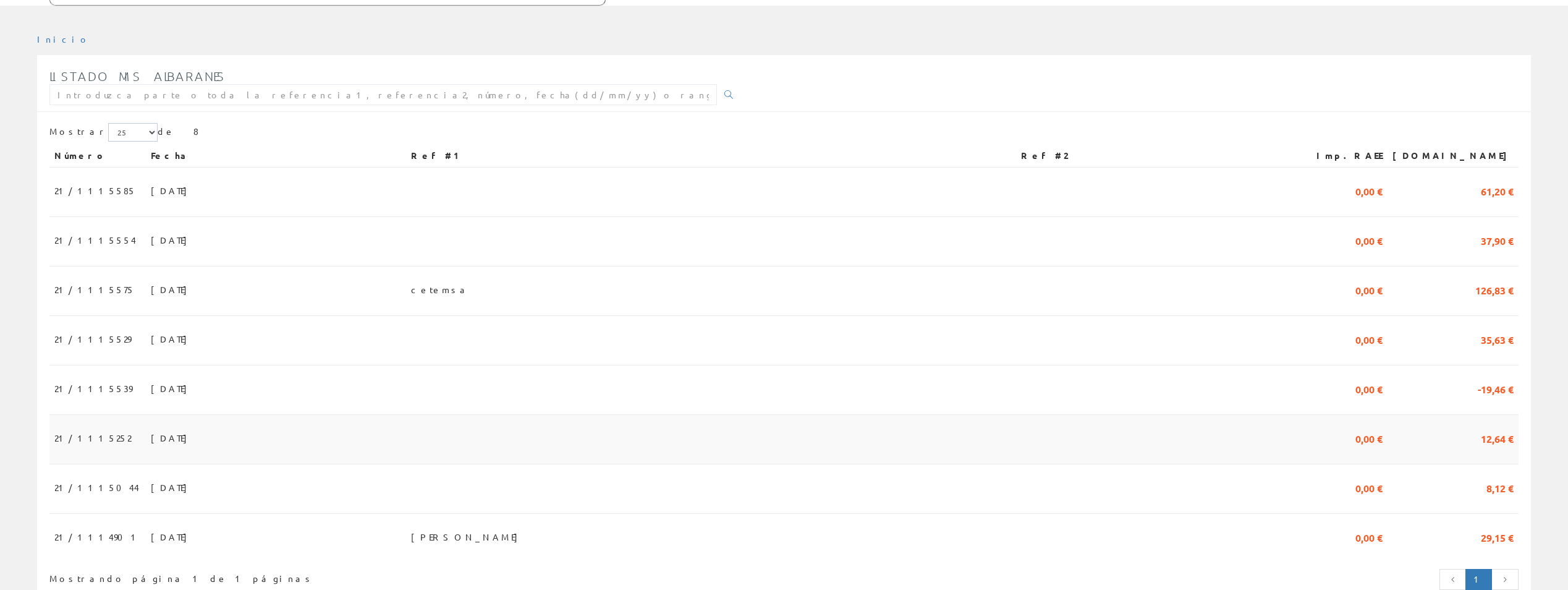
click at [108, 415] on td "21/1115252" at bounding box center [98, 439] width 97 height 49
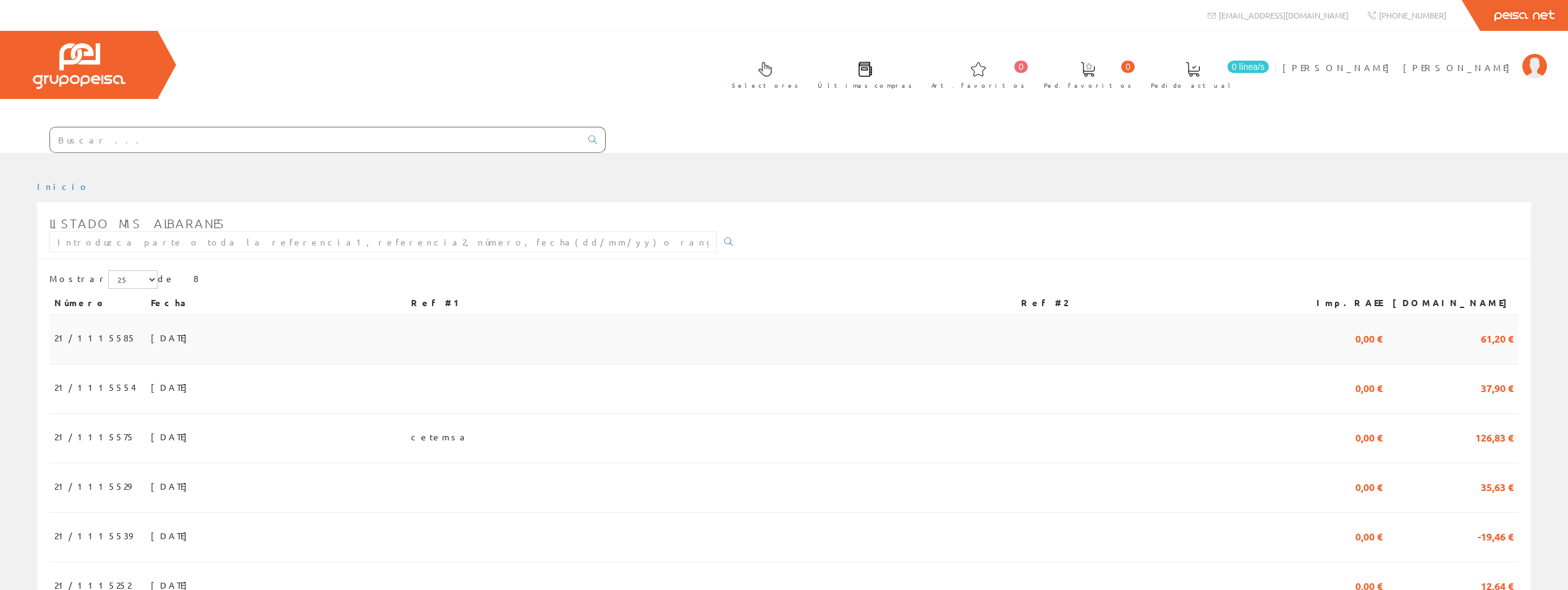
scroll to position [147, 0]
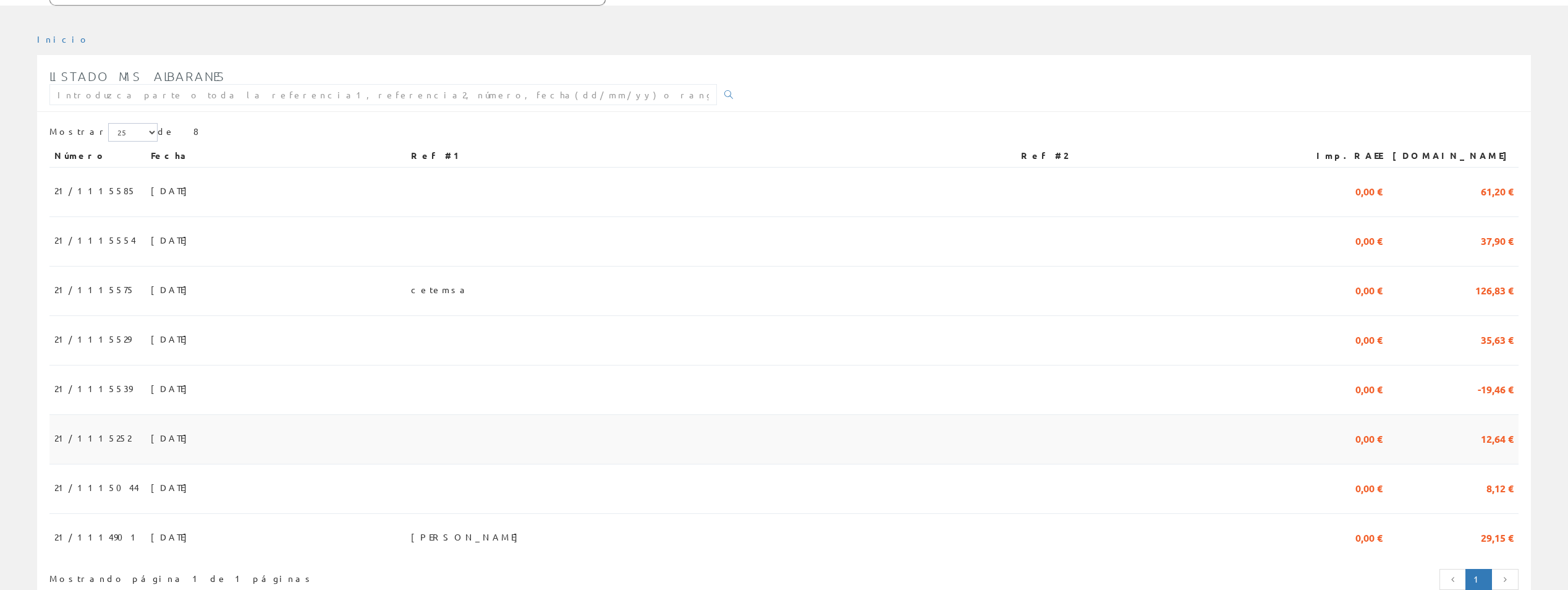
click at [151, 427] on span "[DATE]" at bounding box center [172, 437] width 43 height 21
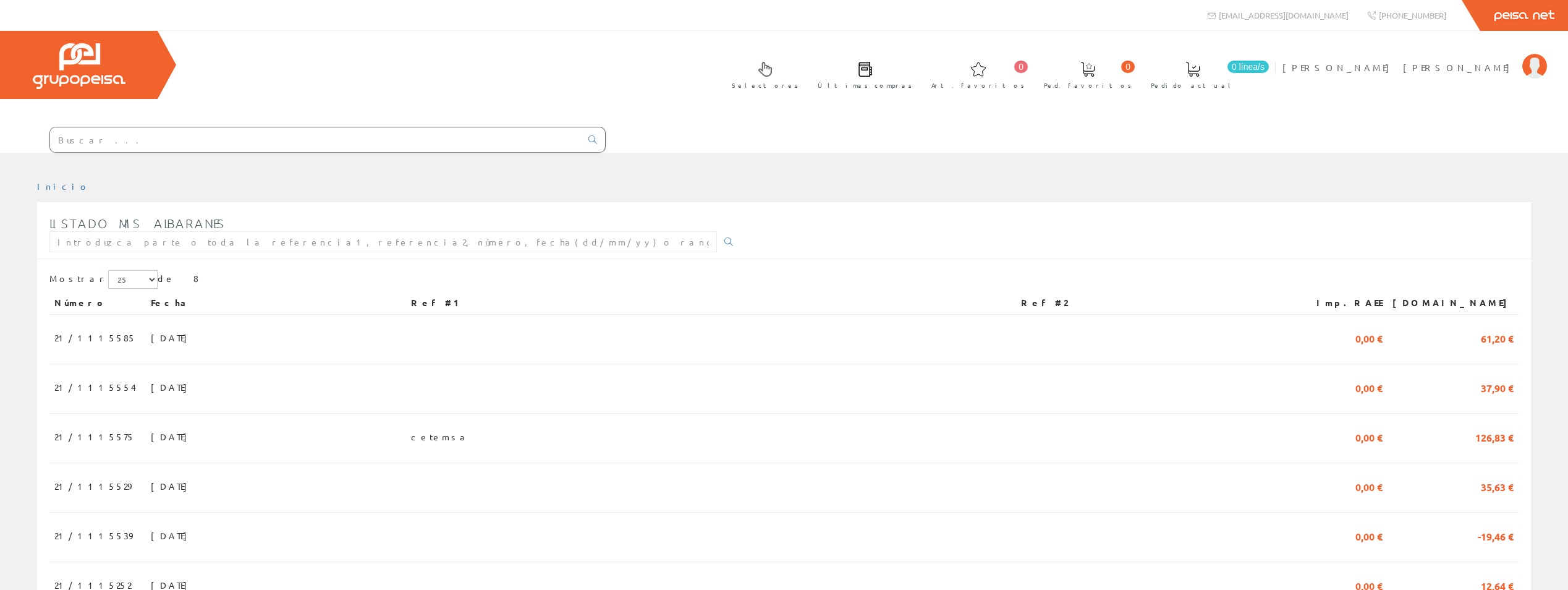
scroll to position [147, 0]
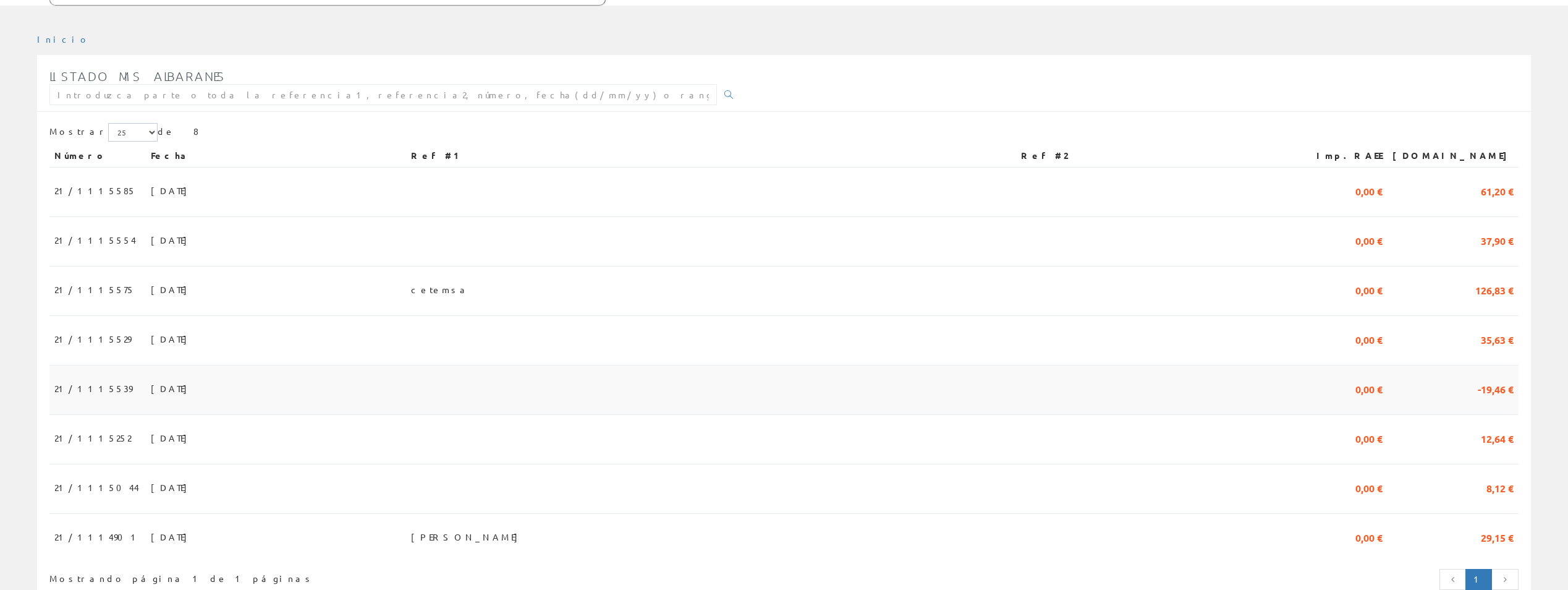
click at [84, 378] on span "21/1115539" at bounding box center [93, 388] width 78 height 21
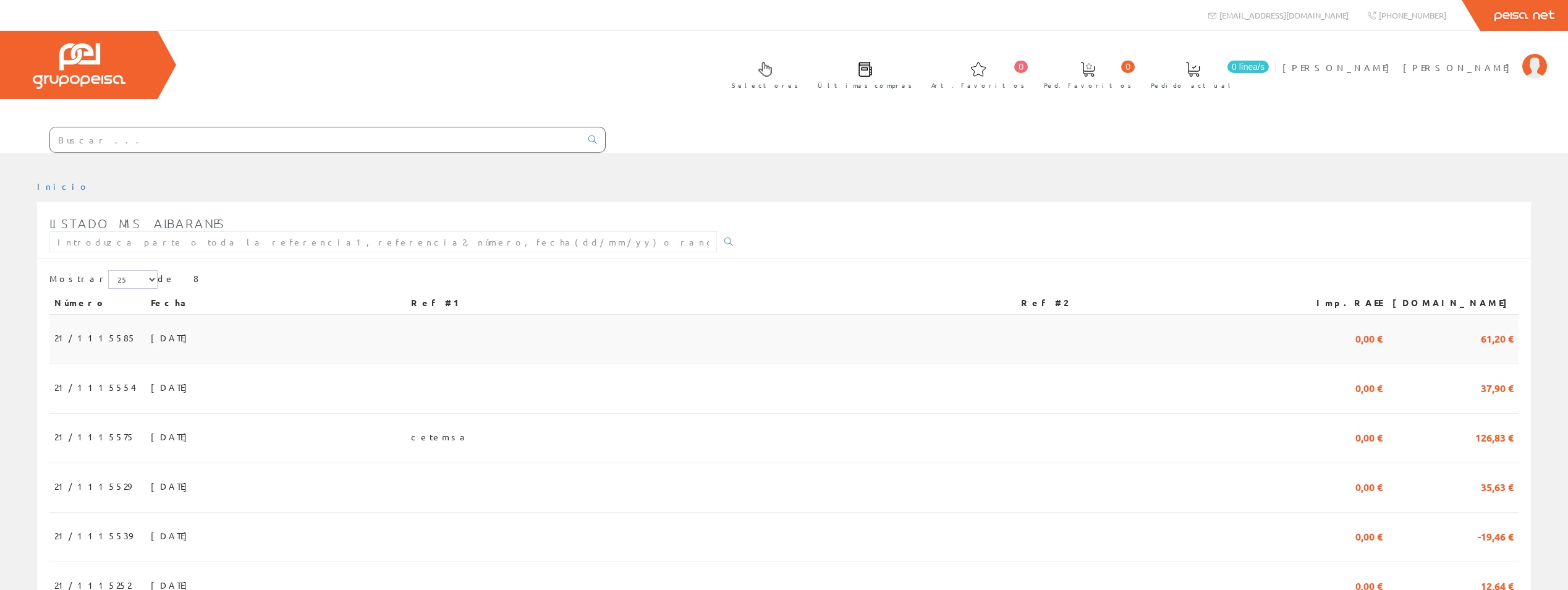
scroll to position [147, 0]
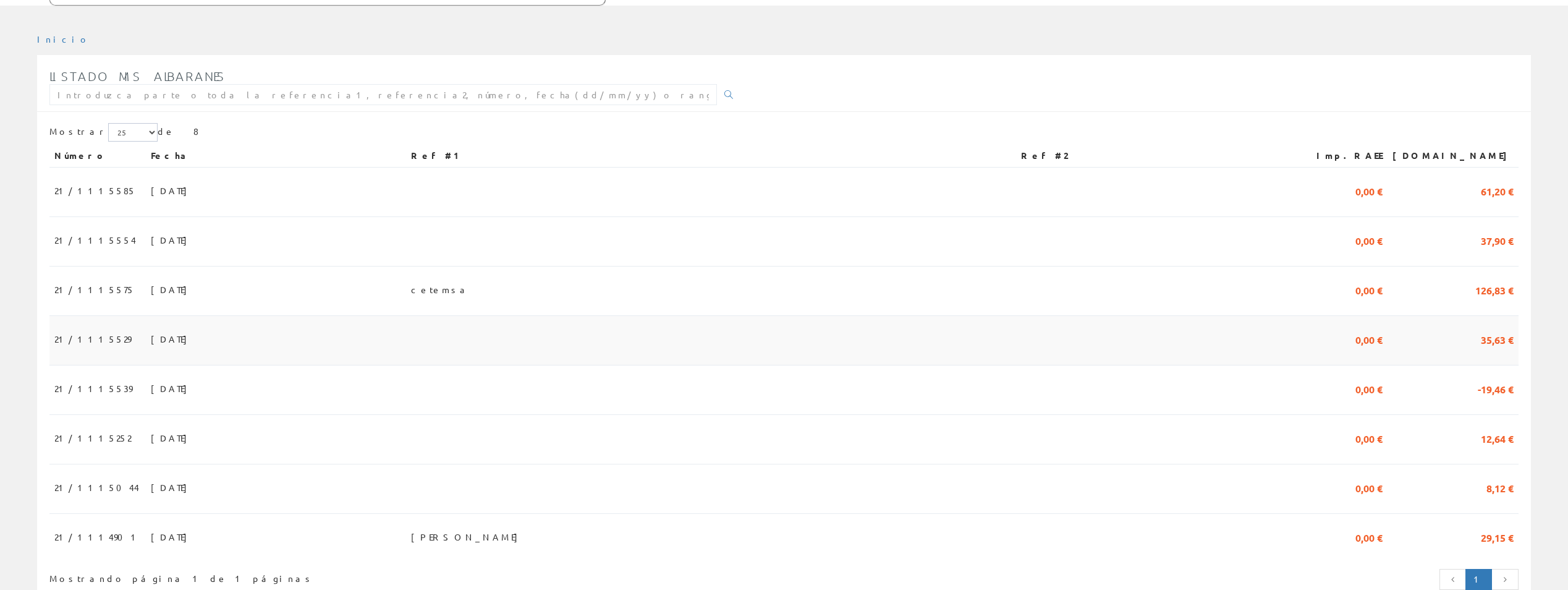
click at [87, 329] on span "21/1115529" at bounding box center [92, 339] width 76 height 21
